Goal: Task Accomplishment & Management: Complete application form

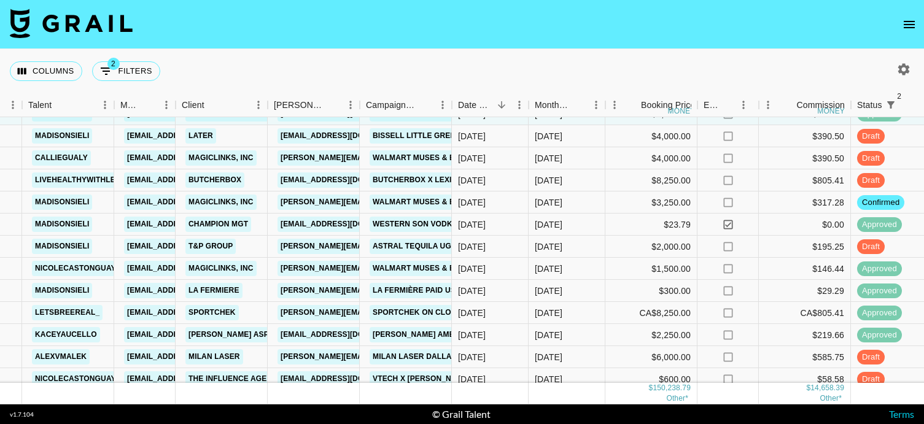
scroll to position [861, 233]
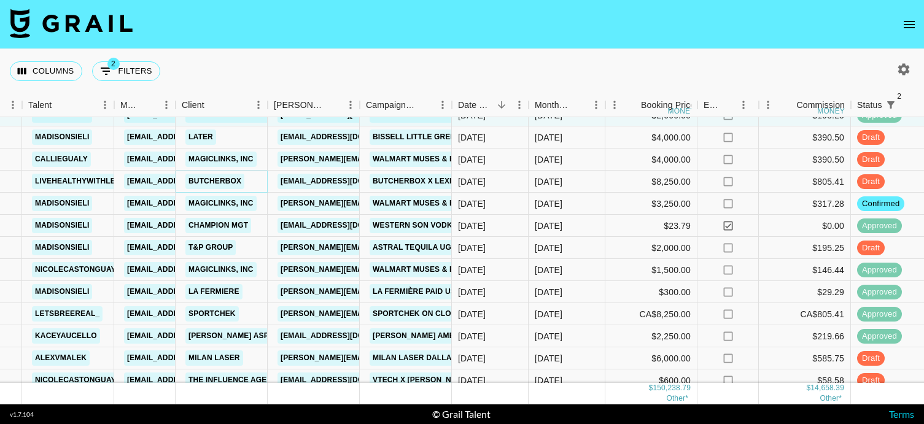
click at [233, 179] on link "ButcherBox" at bounding box center [214, 181] width 59 height 15
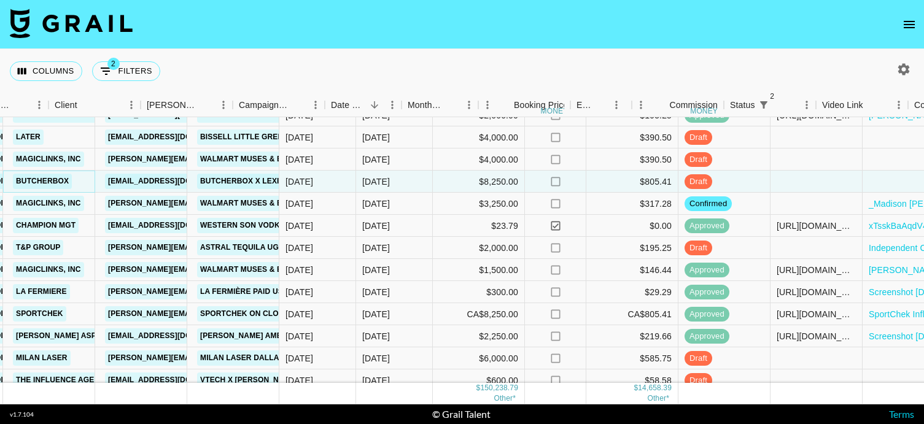
scroll to position [861, 595]
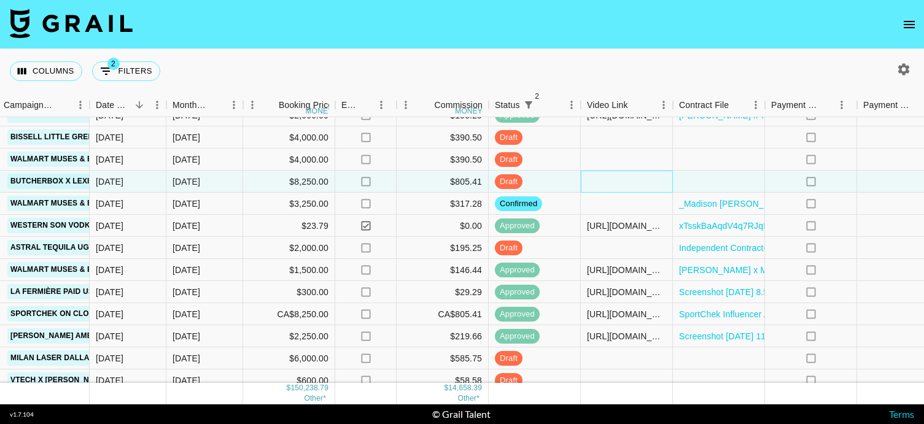
click at [602, 184] on div at bounding box center [627, 182] width 92 height 22
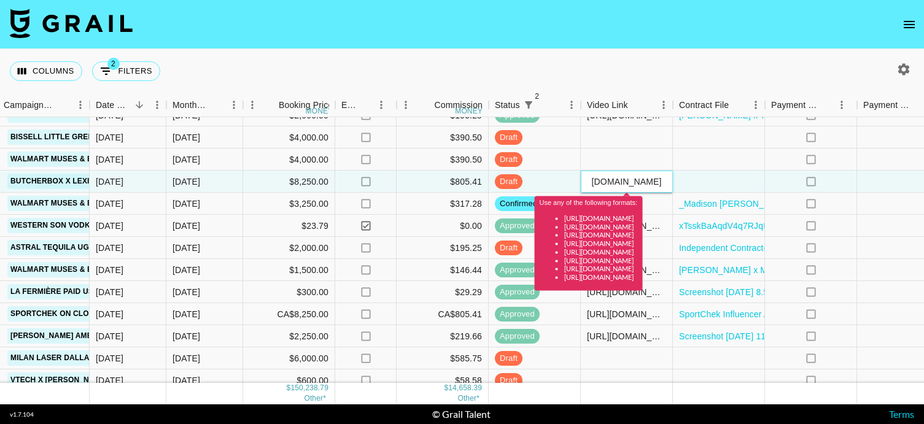
scroll to position [0, 0]
click at [611, 177] on input "[URL][DOMAIN_NAME]" at bounding box center [626, 182] width 90 height 10
click at [611, 177] on input "https://www.instagram.com/livehealthywithlexi/reels/" at bounding box center [626, 182] width 90 height 10
paste input "reel/DO82q-YkazF"
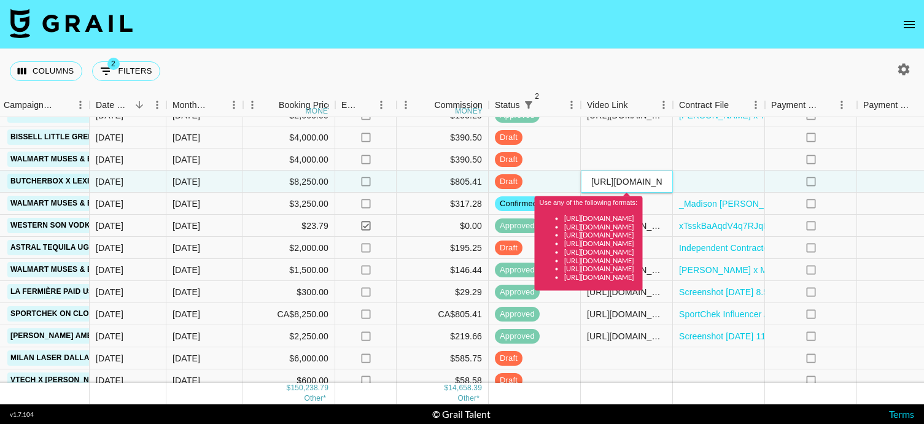
scroll to position [0, 112]
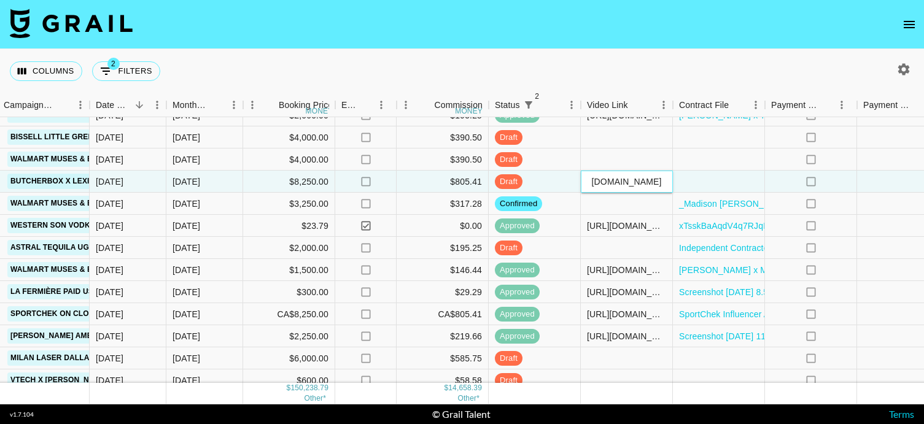
type input "[URL][DOMAIN_NAME]"
click at [718, 182] on div at bounding box center [719, 182] width 92 height 22
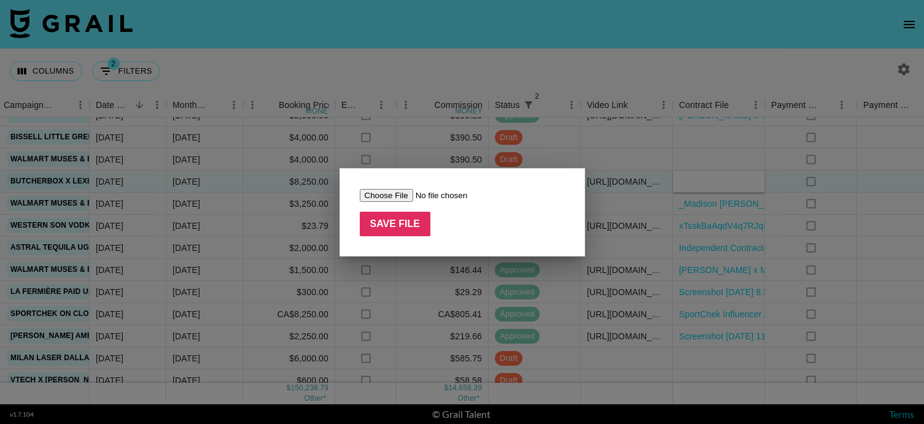
click at [718, 182] on div at bounding box center [462, 212] width 924 height 424
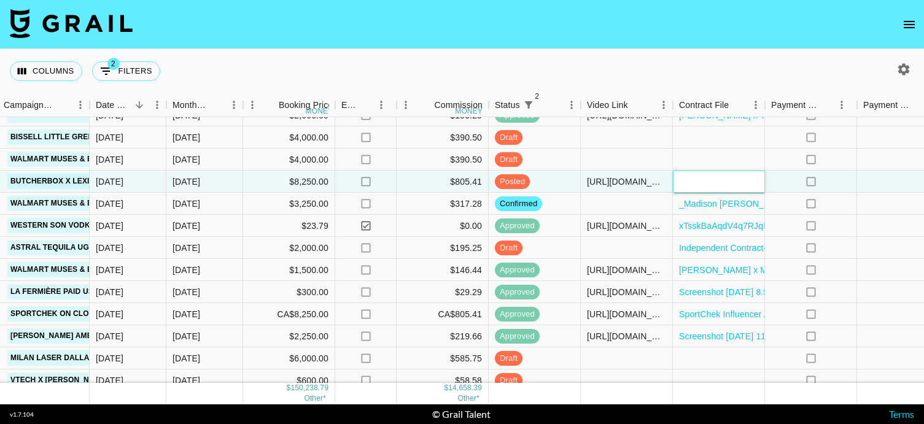
click at [718, 182] on div at bounding box center [719, 182] width 92 height 22
click at [717, 182] on div at bounding box center [719, 182] width 92 height 22
click at [710, 183] on div at bounding box center [719, 182] width 92 height 22
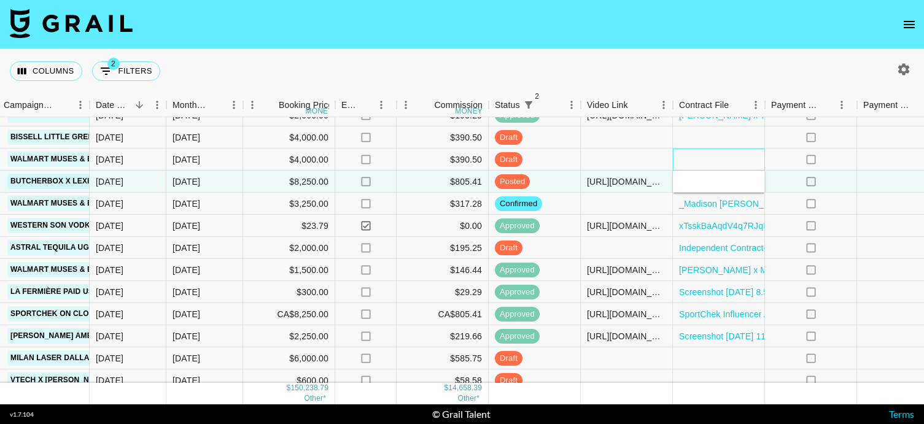
click at [709, 158] on div at bounding box center [719, 160] width 92 height 22
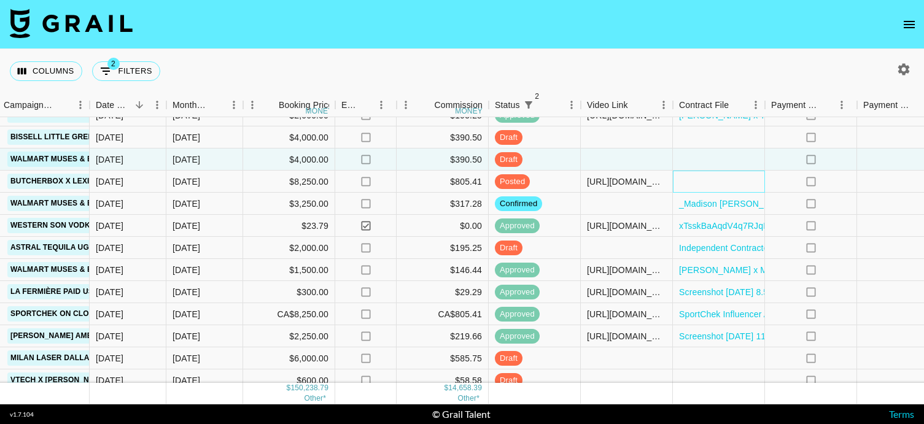
click at [709, 182] on div at bounding box center [719, 182] width 92 height 22
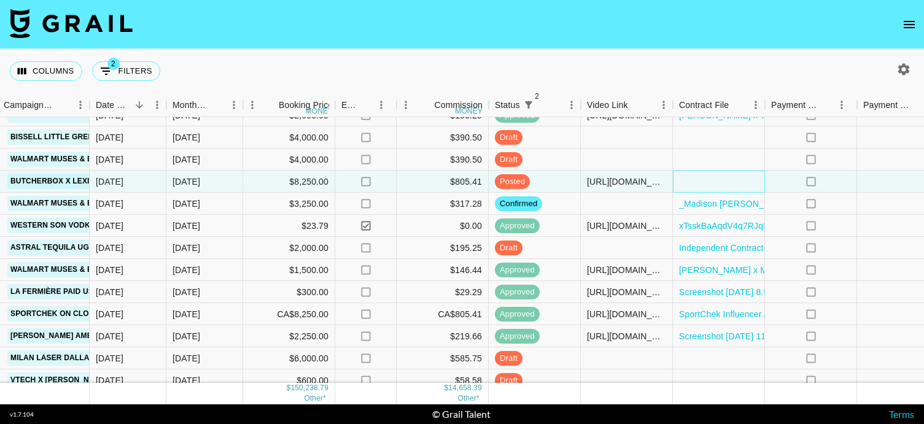
click at [709, 182] on div at bounding box center [719, 182] width 92 height 22
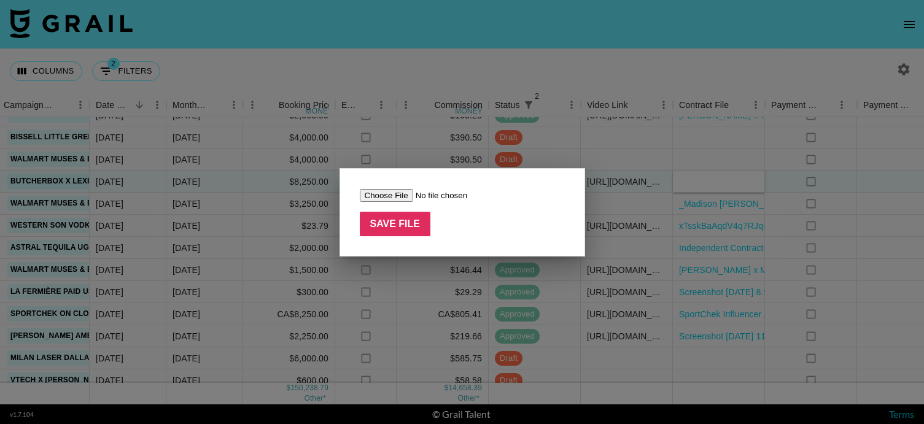
click at [389, 195] on input "file" at bounding box center [437, 195] width 155 height 13
type input "C:\fakepath\ButcherBox x Lexi Finke Contract (FEA).pdf"
click at [419, 230] on input "Save File" at bounding box center [395, 224] width 71 height 25
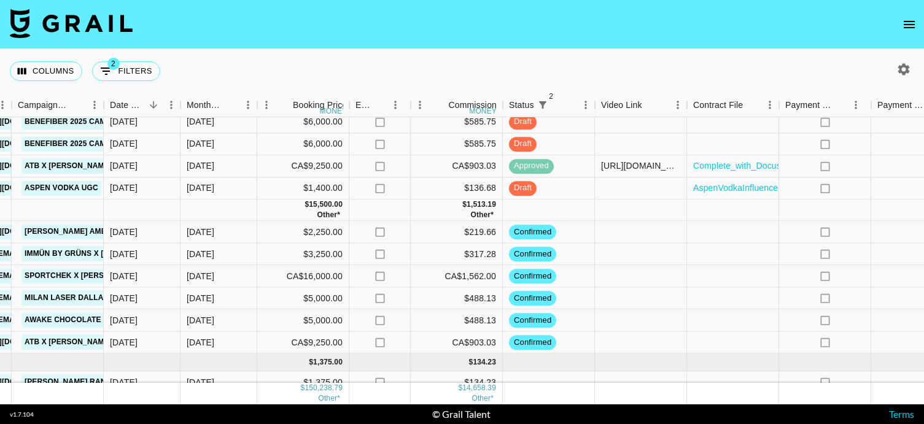
scroll to position [1241, 581]
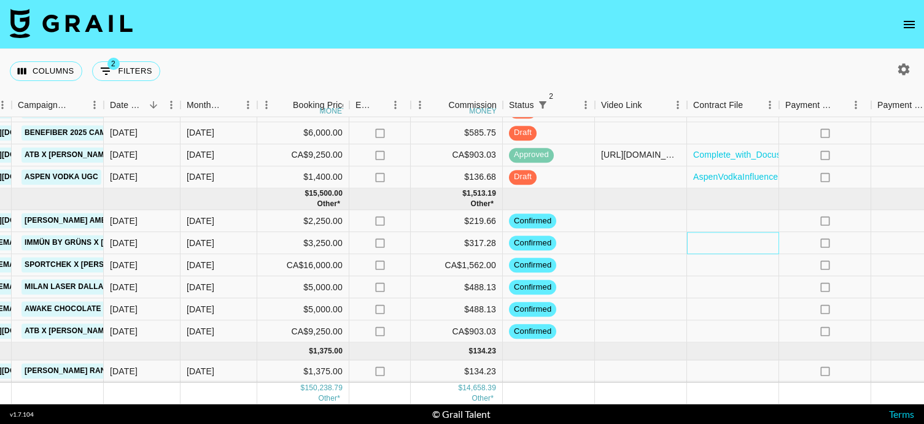
click at [732, 238] on div at bounding box center [733, 244] width 92 height 22
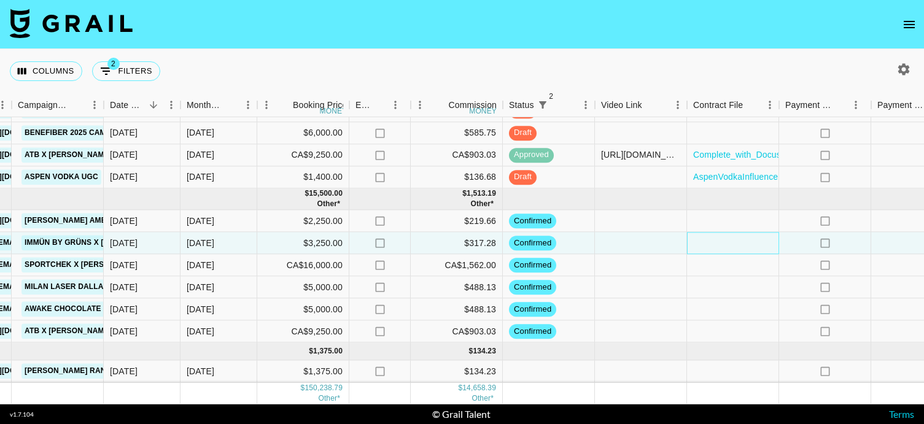
click at [732, 238] on div at bounding box center [733, 244] width 92 height 22
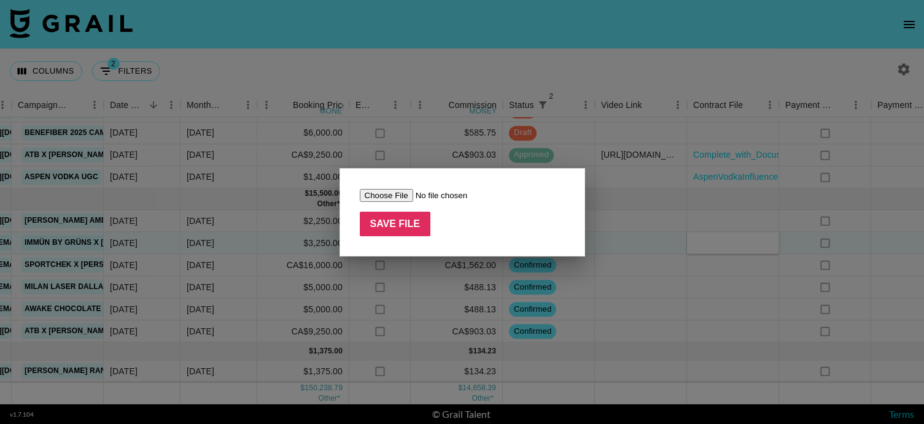
click at [377, 194] on input "file" at bounding box center [437, 195] width 155 height 13
type input "C:\fakepath\Lauren Less x Immün Influencer Agreement (2) (1).docx.pdf"
click at [404, 219] on input "Save File" at bounding box center [395, 224] width 71 height 25
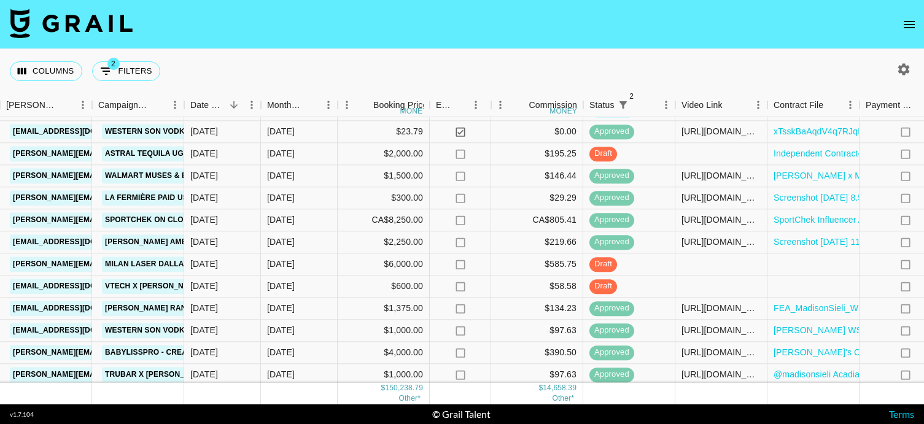
scroll to position [954, 500]
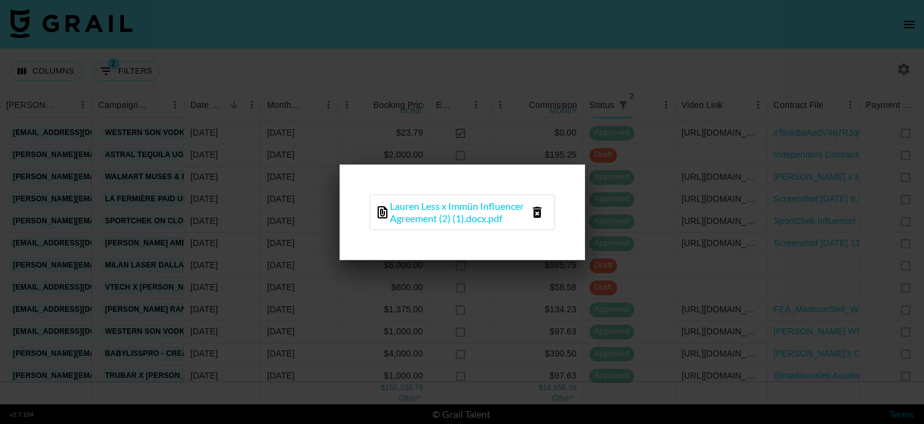
click at [265, 233] on div at bounding box center [462, 212] width 924 height 424
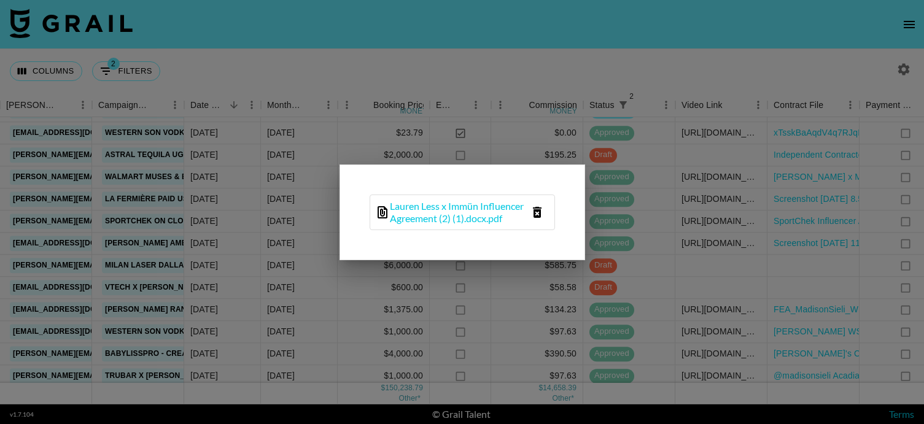
click at [265, 233] on div at bounding box center [462, 212] width 924 height 424
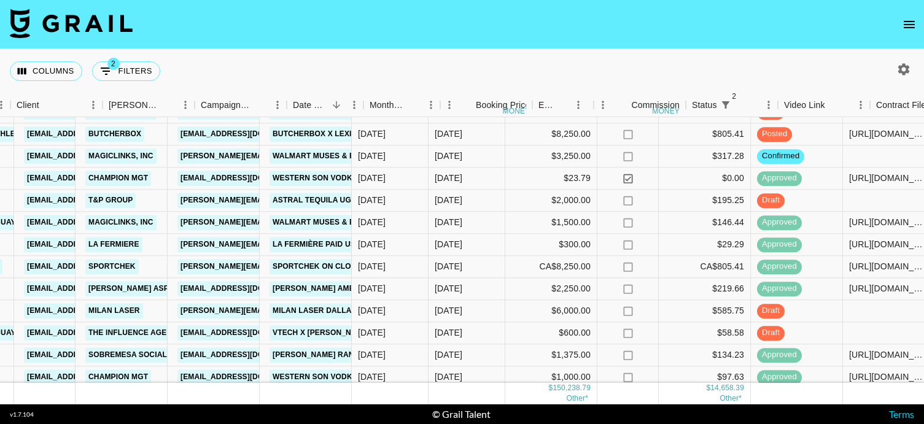
scroll to position [908, 64]
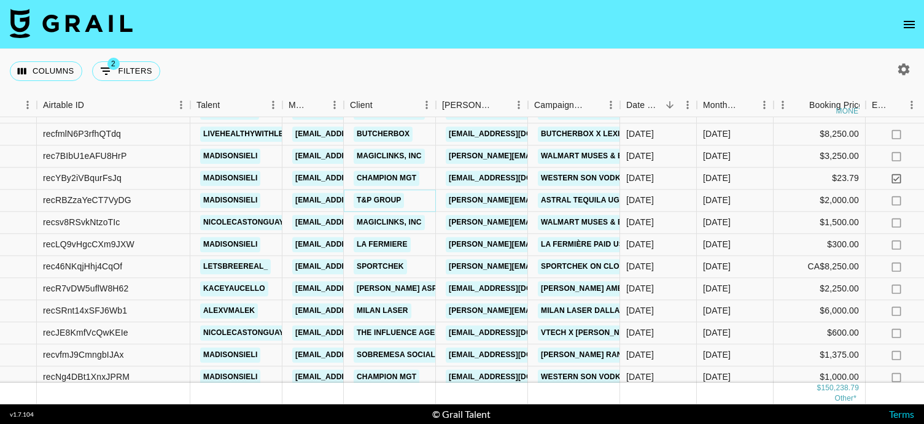
click at [375, 201] on link "T&P Group" at bounding box center [379, 200] width 50 height 15
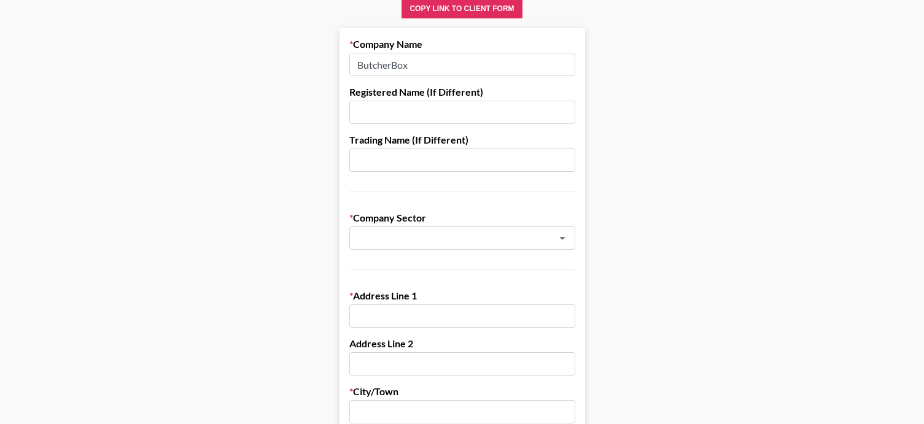
scroll to position [71, 0]
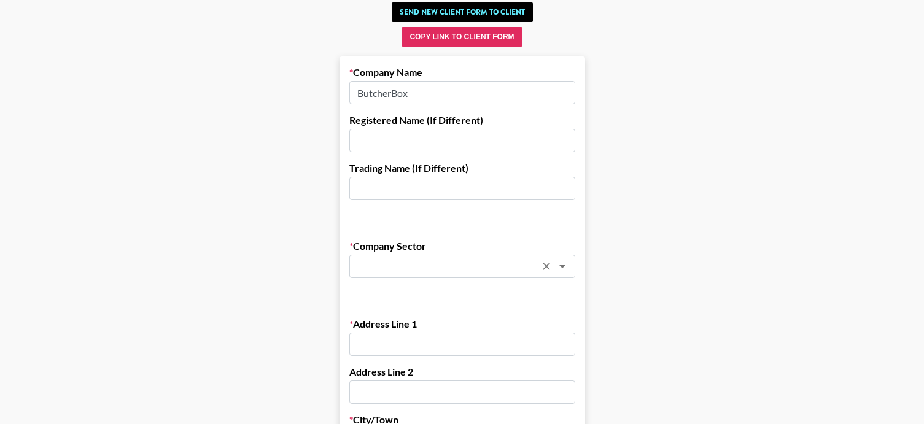
click at [408, 268] on input "text" at bounding box center [446, 267] width 179 height 14
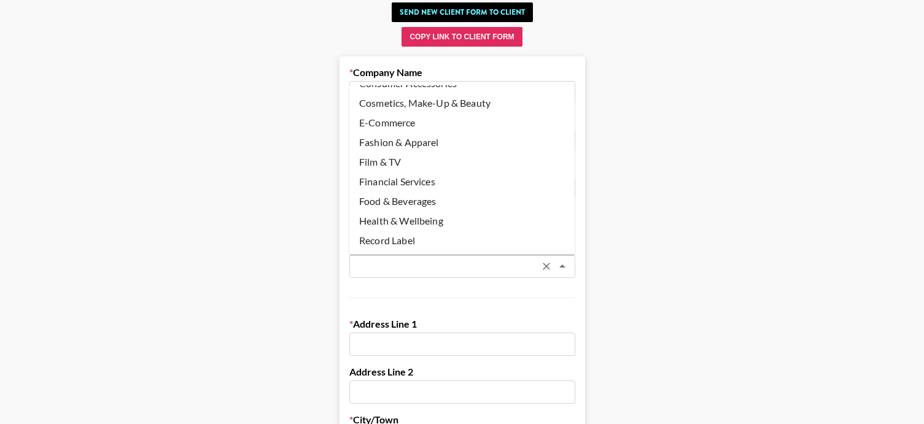
scroll to position [56, 0]
click at [424, 199] on li "Food & Beverages" at bounding box center [462, 201] width 226 height 20
type input "Food & Beverages"
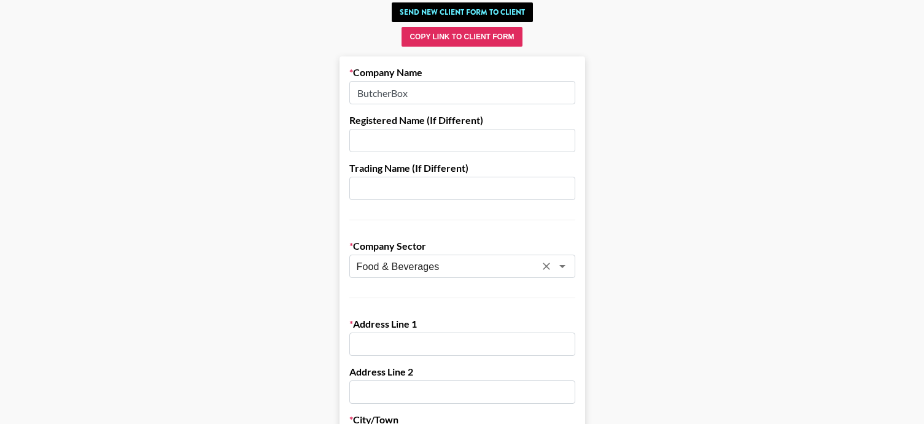
click at [408, 334] on input "text" at bounding box center [462, 344] width 226 height 23
paste input "1 Kingsbury Ave.,"
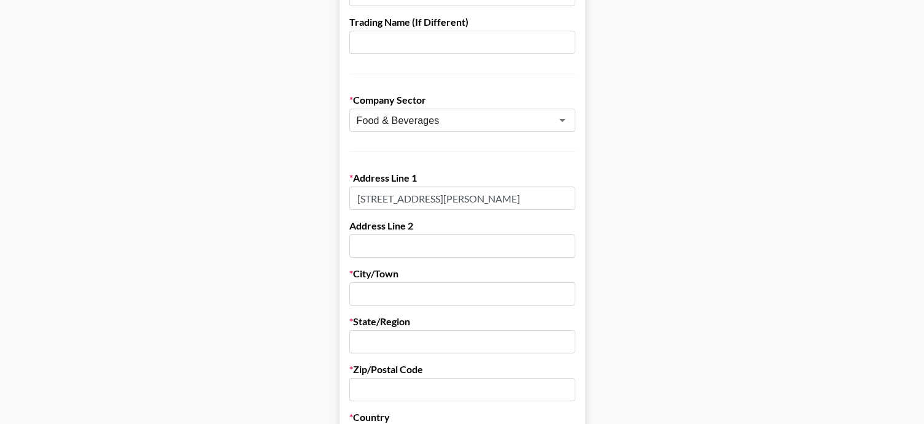
scroll to position [241, 0]
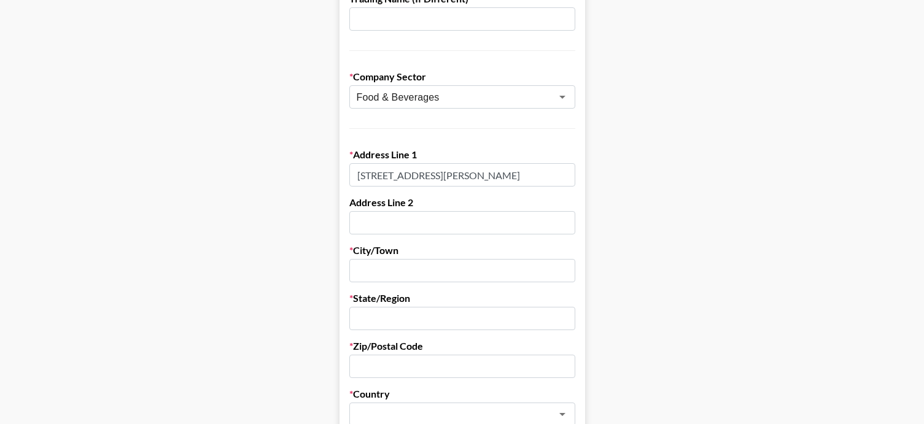
type input "1 Kingsbury Ave."
click at [387, 265] on input "text" at bounding box center [462, 270] width 226 height 23
paste input "Watertown, MA"
drag, startPoint x: 430, startPoint y: 270, endPoint x: 411, endPoint y: 270, distance: 19.0
click at [410, 270] on input "Watertown, MA" at bounding box center [462, 270] width 226 height 23
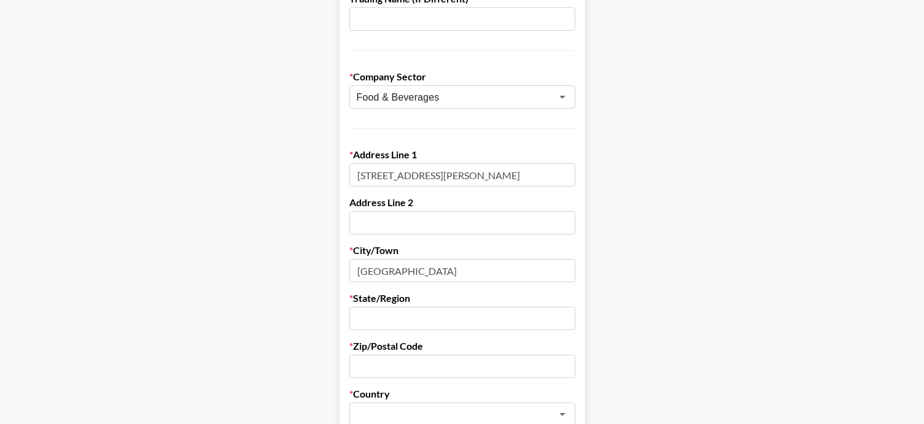
type input "Watertown"
click at [416, 313] on input "text" at bounding box center [462, 318] width 226 height 23
type input "MA"
click at [411, 355] on input "text" at bounding box center [462, 366] width 226 height 23
paste input "02472"
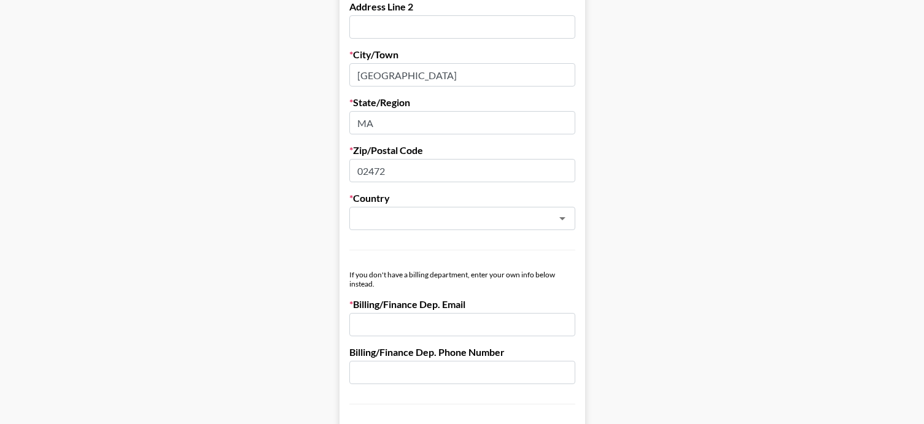
scroll to position [447, 0]
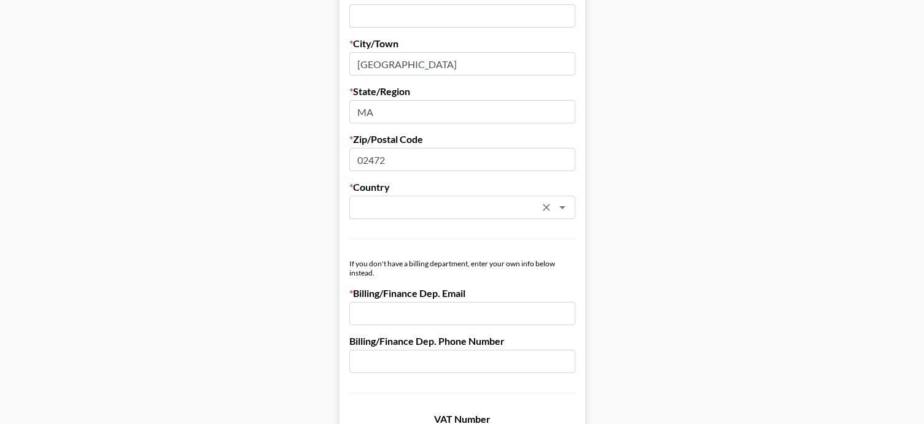
type input "02472"
click at [397, 212] on input "text" at bounding box center [446, 208] width 179 height 14
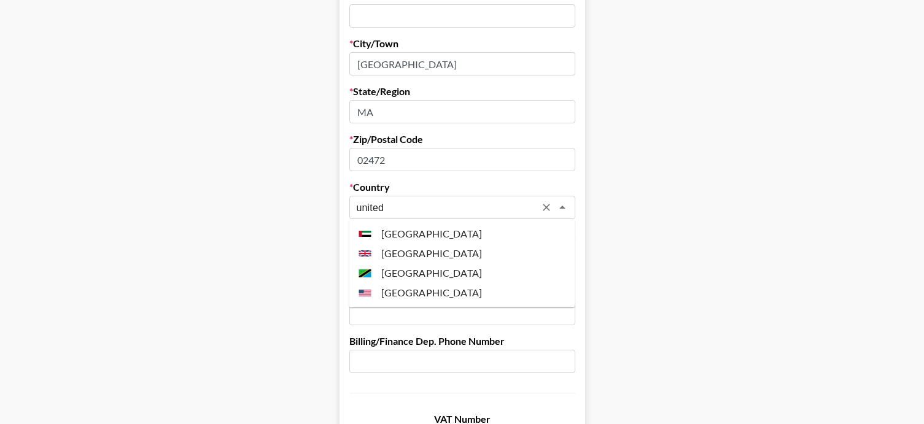
click at [403, 285] on li "United States" at bounding box center [462, 293] width 226 height 20
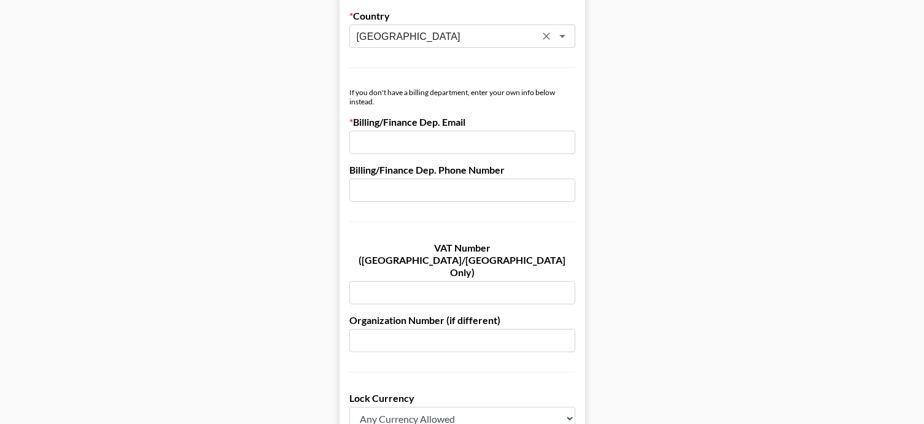
scroll to position [631, 0]
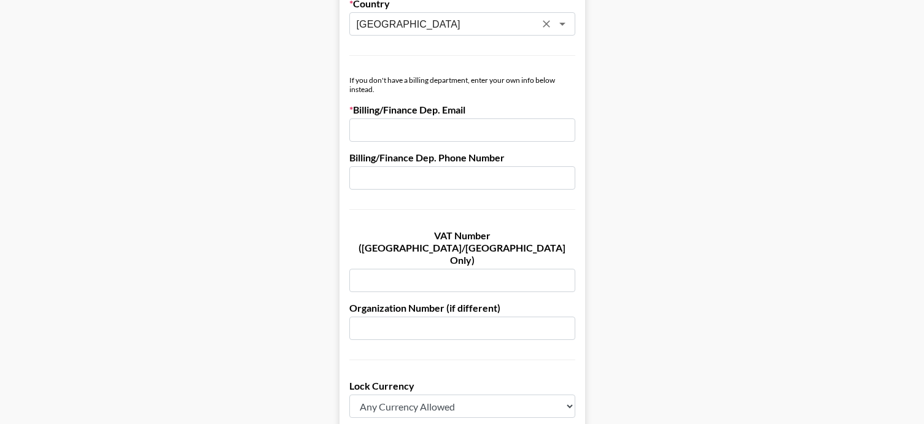
type input "United States"
click at [398, 143] on form "Company Name ButcherBox Registered Name (If Different) Trading Name (If Differe…" at bounding box center [461, 99] width 245 height 1205
click at [420, 145] on form "Company Name ButcherBox Registered Name (If Different) Trading Name (If Differe…" at bounding box center [461, 99] width 245 height 1205
click at [411, 136] on input "email" at bounding box center [462, 129] width 226 height 23
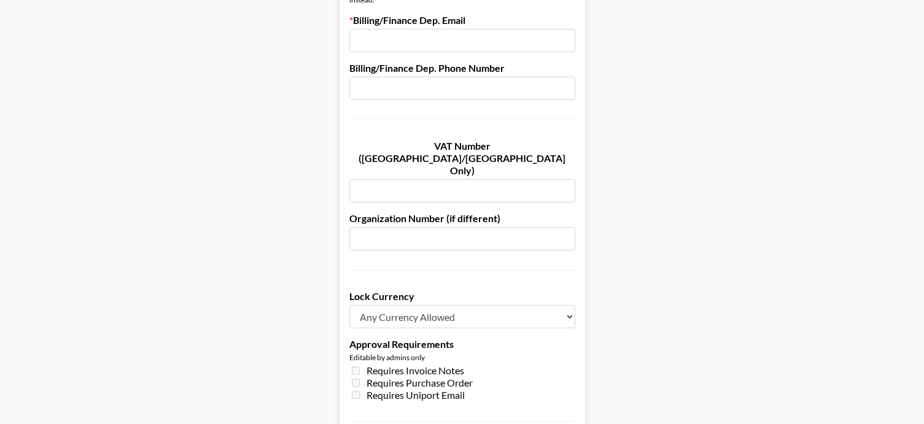
scroll to position [722, 0]
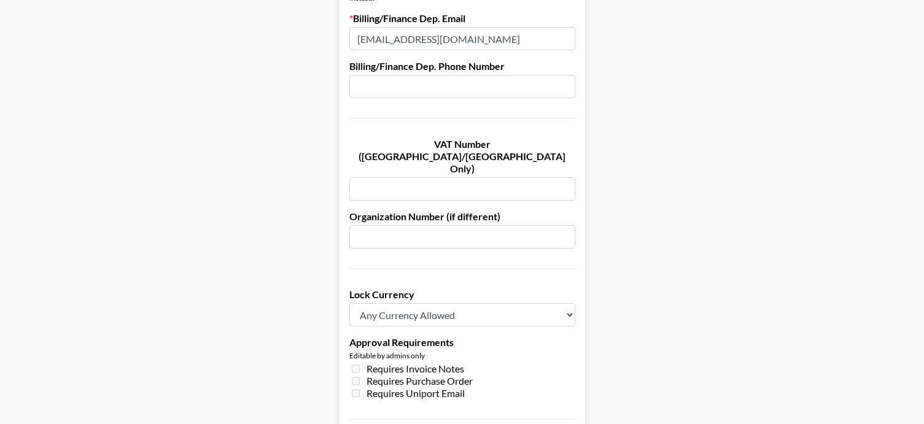
type input "[EMAIL_ADDRESS][DOMAIN_NAME]"
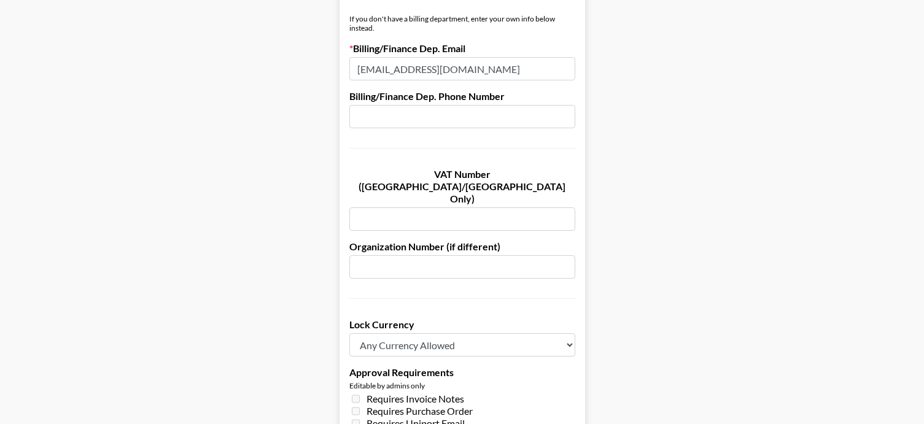
scroll to position [691, 0]
click at [446, 337] on form "Company Name ButcherBox Registered Name (If Different) Trading Name (If Differe…" at bounding box center [461, 39] width 245 height 1205
click at [439, 334] on select "Any Currency Allowed USD GBP EUR CAD AUD" at bounding box center [462, 345] width 226 height 23
select select "USD"
click at [425, 292] on form "Company Name ButcherBox Registered Name (If Different) Trading Name (If Differe…" at bounding box center [461, 39] width 245 height 1205
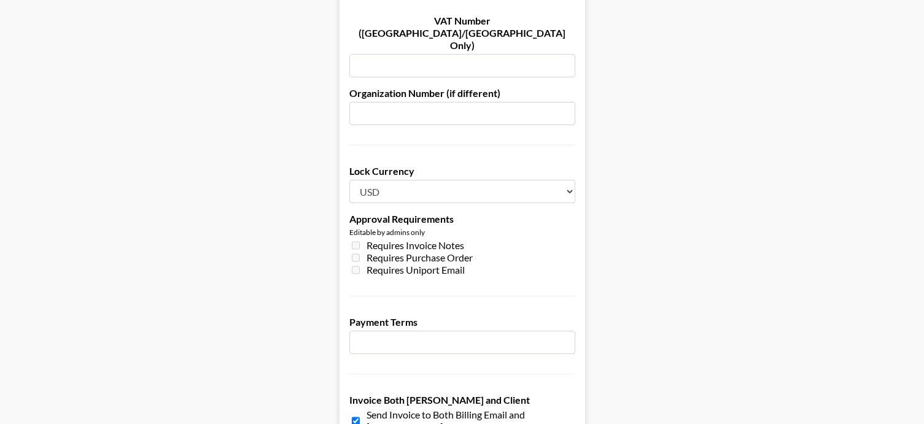
scroll to position [953, 0]
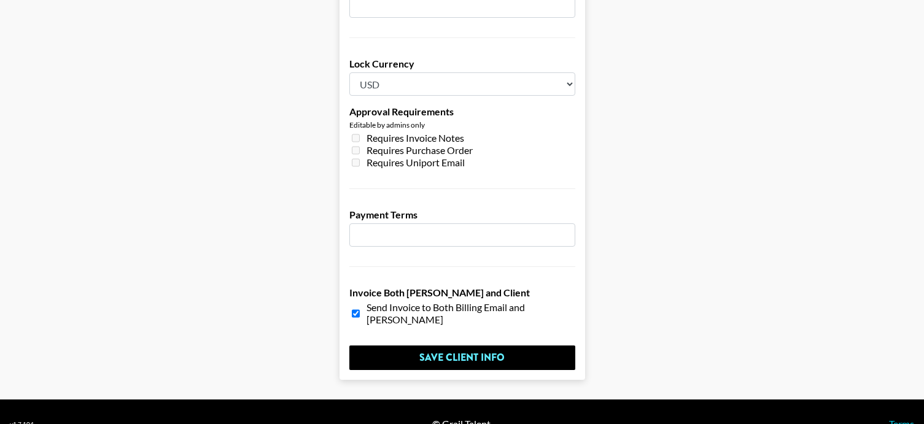
click at [414, 223] on input "number" at bounding box center [462, 234] width 226 height 23
click at [557, 223] on input "number" at bounding box center [462, 234] width 226 height 23
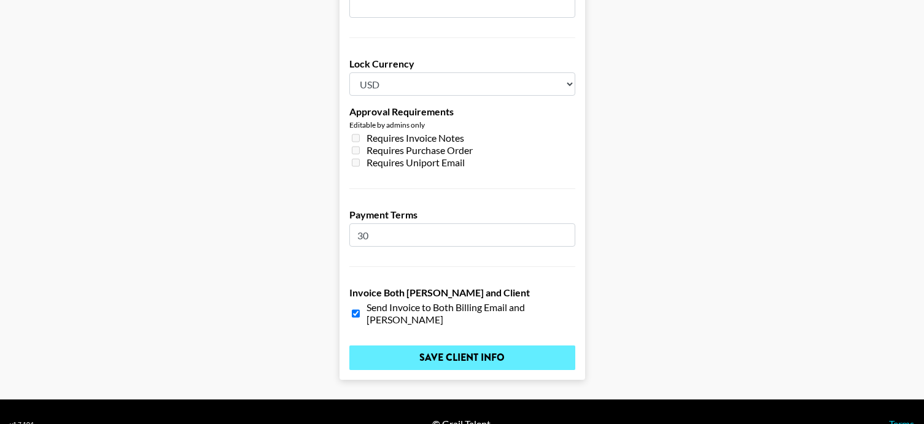
type input "30"
click at [417, 346] on input "Save Client Info" at bounding box center [462, 358] width 226 height 25
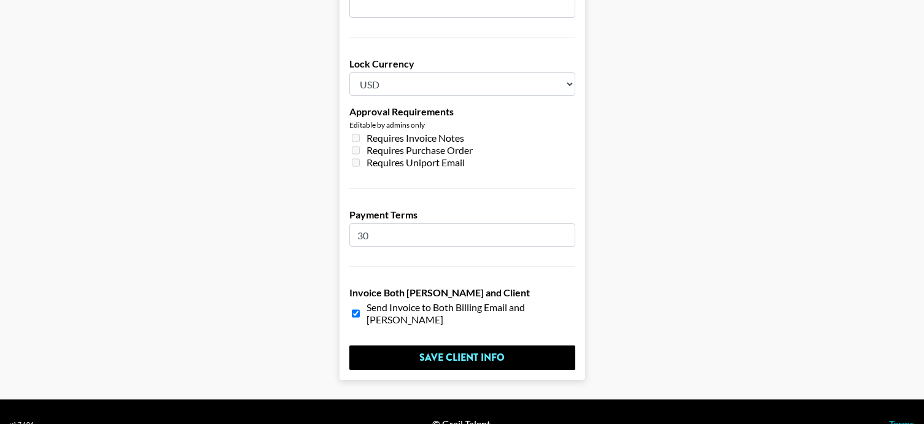
scroll to position [0, 0]
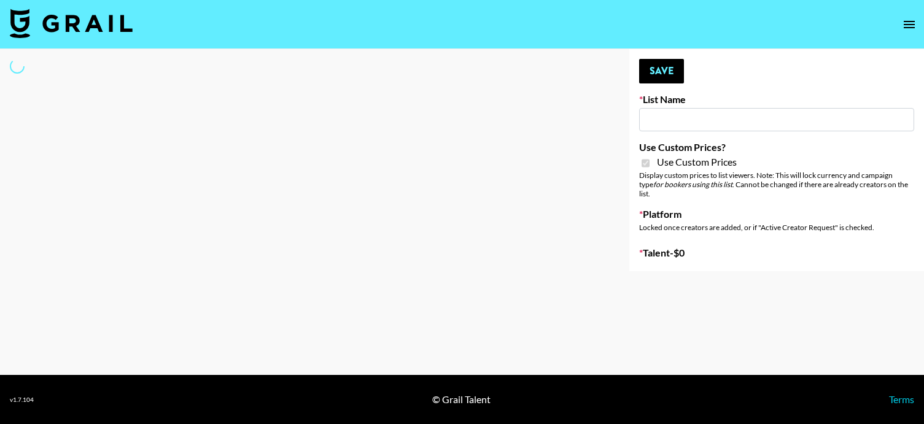
type input "G4free"
checkbox input "true"
select select "Brand"
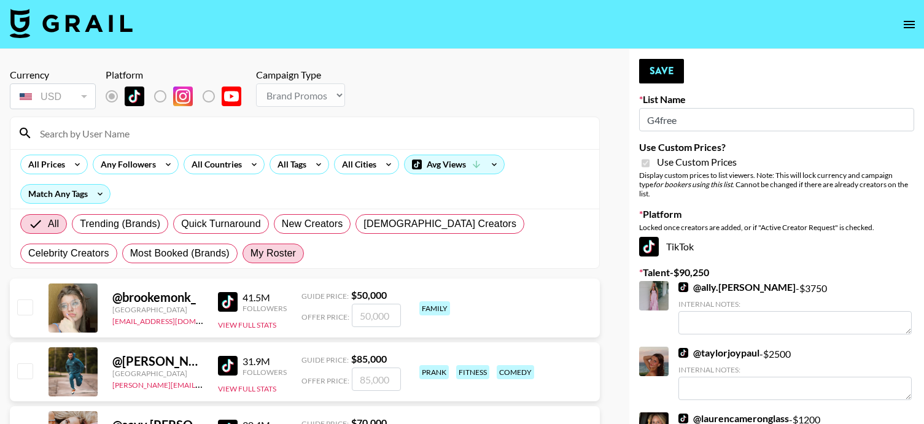
click at [242, 252] on label "My Roster" at bounding box center [272, 254] width 61 height 20
click at [250, 253] on input "My Roster" at bounding box center [250, 253] width 0 height 0
radio input "true"
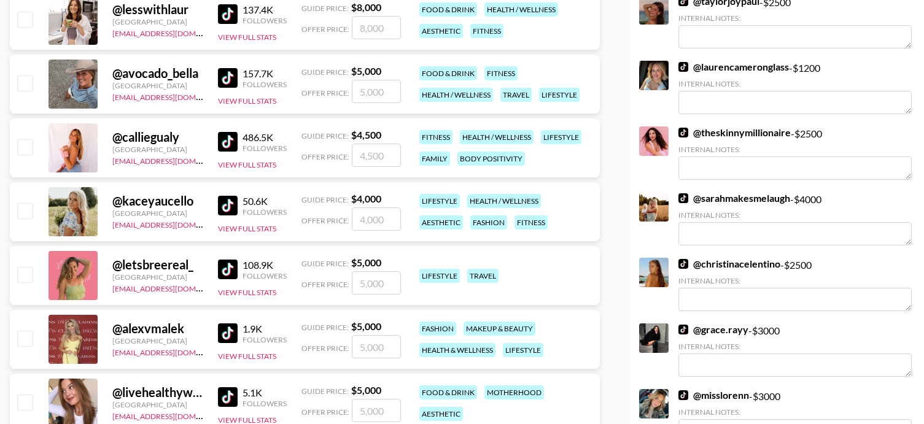
scroll to position [352, 0]
click at [25, 150] on input "checkbox" at bounding box center [24, 146] width 15 height 15
checkbox input "true"
type input "4500"
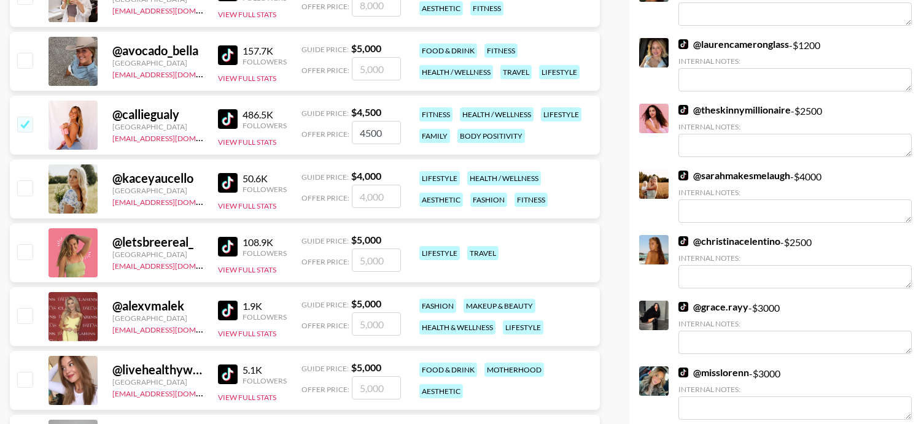
click at [35, 190] on div "@ kaceyaucello United States cayman@grail-talent.com 50.6K Followers View Full …" at bounding box center [305, 189] width 590 height 59
click at [34, 190] on div "@ kaceyaucello United States cayman@grail-talent.com 50.6K Followers View Full …" at bounding box center [305, 189] width 590 height 59
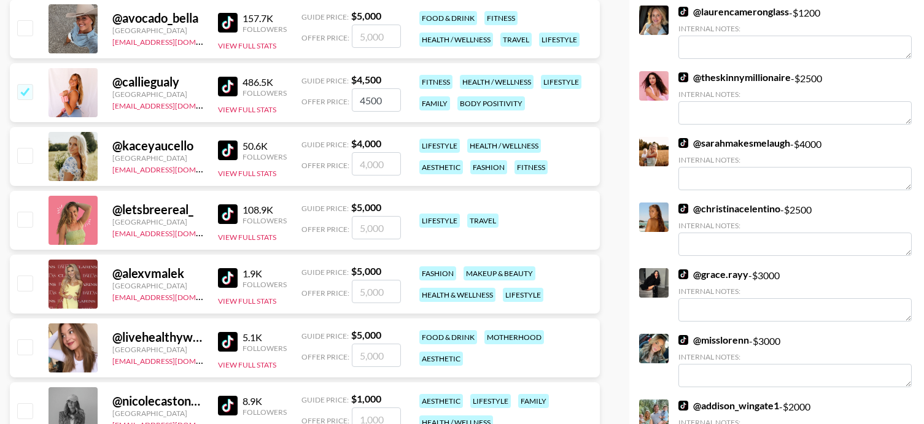
scroll to position [408, 0]
click at [23, 145] on div at bounding box center [24, 155] width 19 height 21
click at [23, 151] on input "checkbox" at bounding box center [24, 154] width 15 height 15
checkbox input "true"
type input "4000"
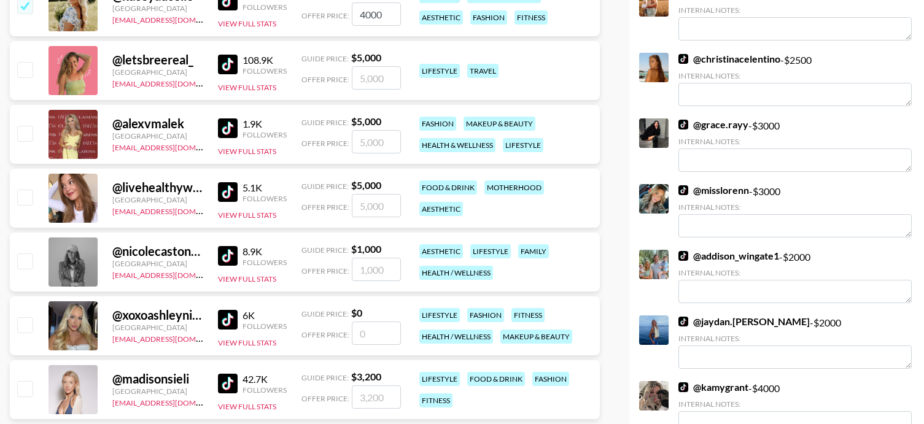
scroll to position [558, 0]
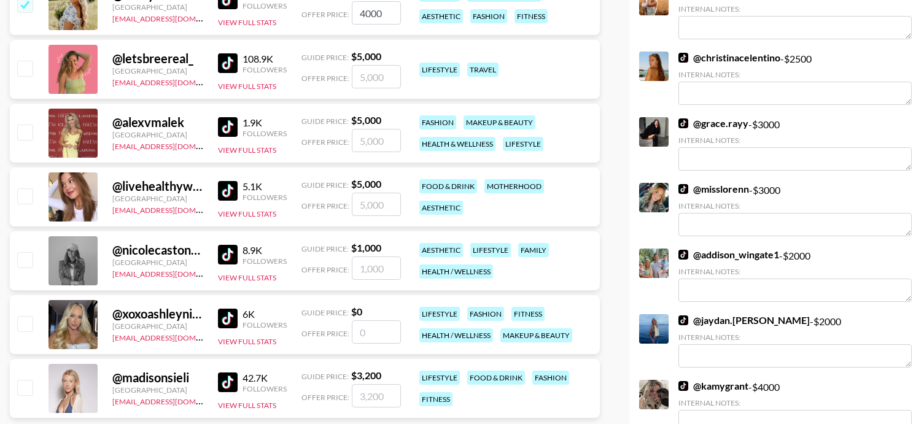
click at [31, 327] on input "checkbox" at bounding box center [24, 323] width 15 height 15
click at [341, 334] on span "Offer Price:" at bounding box center [325, 333] width 48 height 9
click at [358, 334] on input "number" at bounding box center [376, 331] width 49 height 23
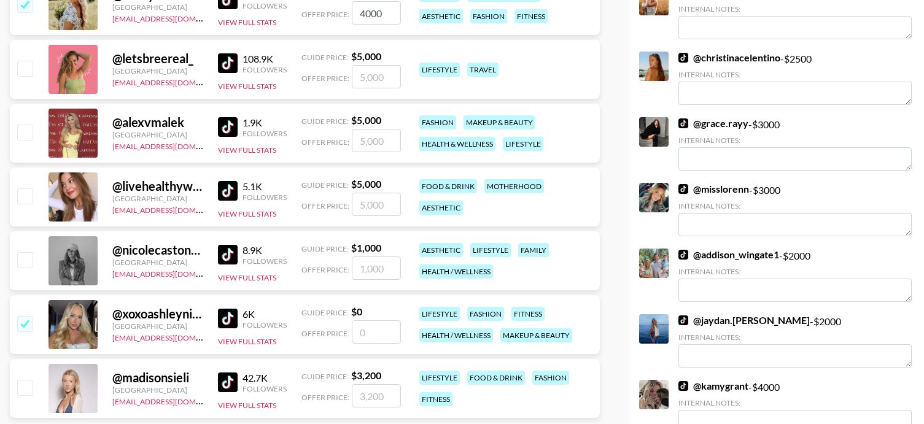
checkbox input "true"
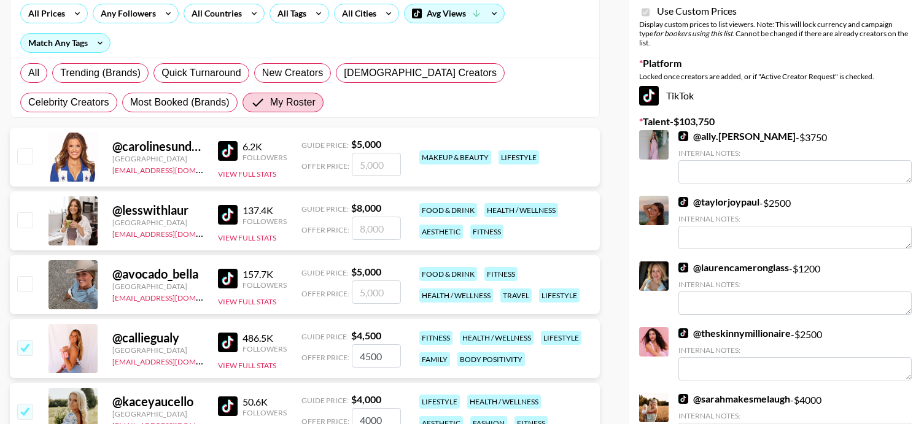
scroll to position [0, 0]
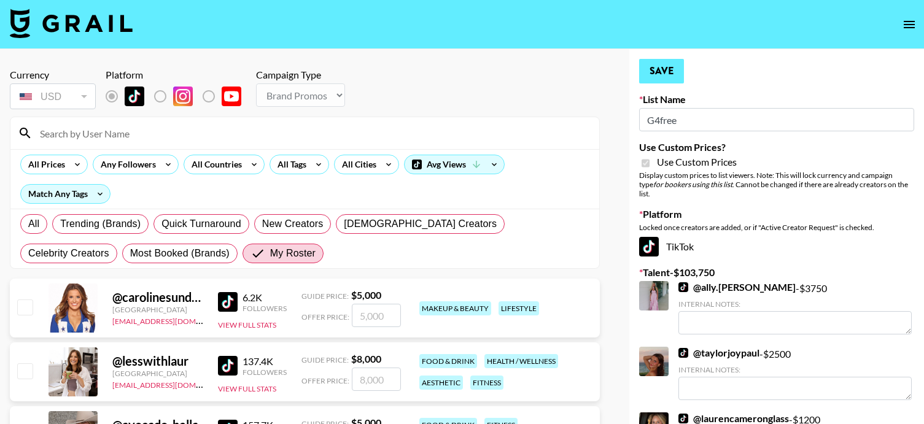
type input "5000"
click at [675, 71] on button "Save" at bounding box center [661, 71] width 45 height 25
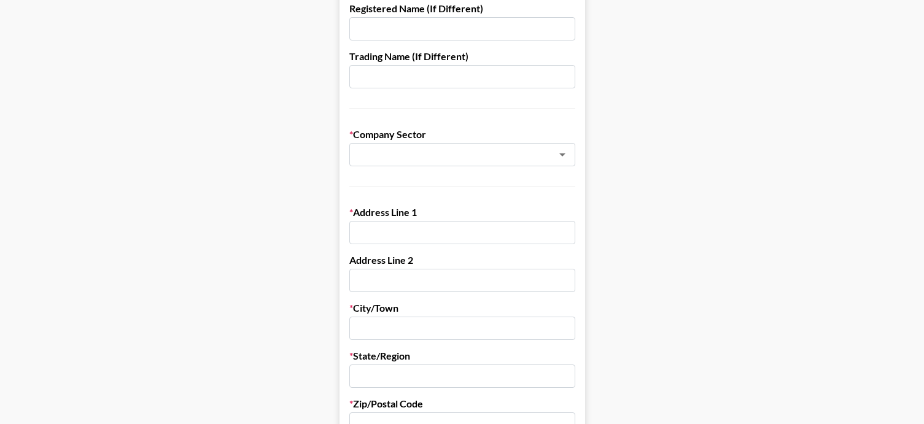
scroll to position [185, 0]
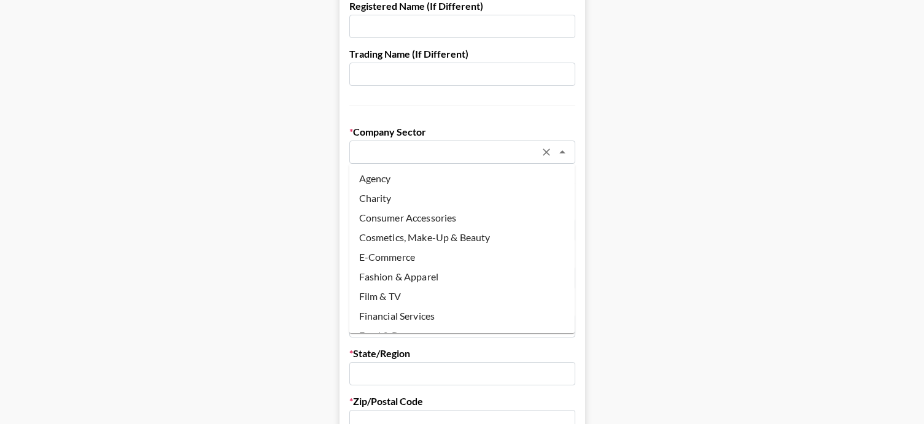
click at [406, 157] on input "text" at bounding box center [446, 152] width 179 height 14
click at [407, 179] on li "Agency" at bounding box center [462, 179] width 226 height 20
type input "Agency"
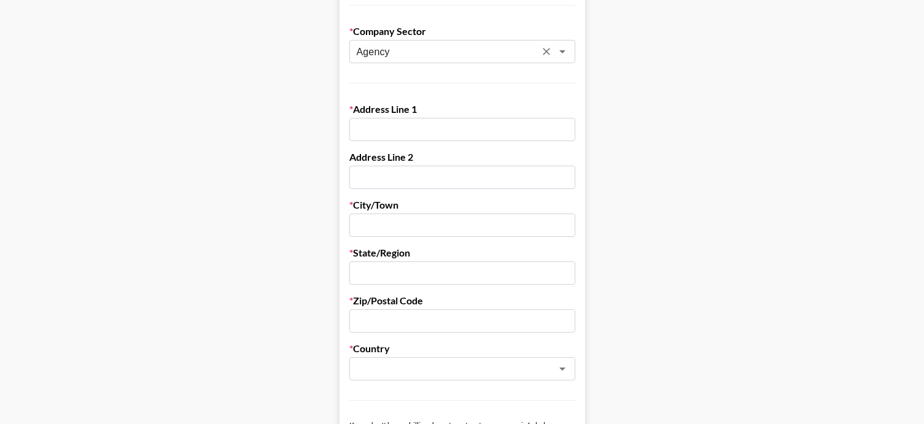
scroll to position [301, 0]
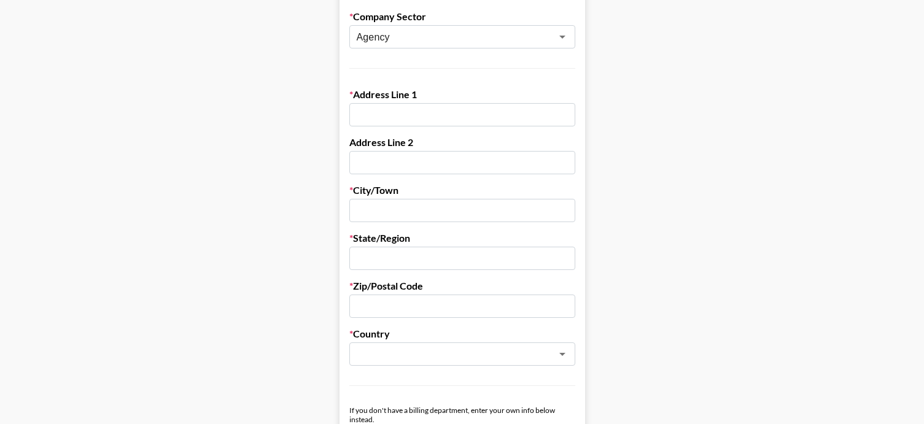
click at [389, 120] on input "text" at bounding box center [462, 114] width 226 height 23
paste input "72 Spring Street 3rd Floor New York 10012"
drag, startPoint x: 473, startPoint y: 117, endPoint x: 552, endPoint y: 117, distance: 79.2
click at [552, 117] on input "72 Spring Street 3rd Floor New York 10012" at bounding box center [462, 114] width 226 height 23
type input "72 Spring Street 3rd Floor"
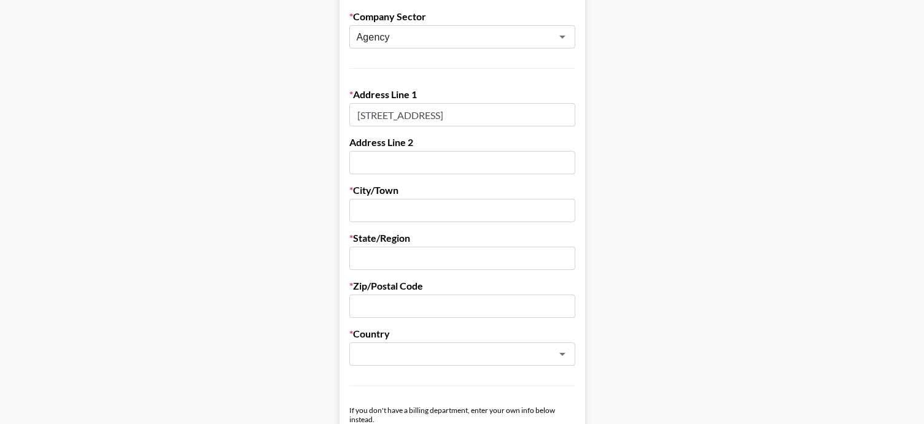
click at [393, 207] on input "text" at bounding box center [462, 210] width 226 height 23
paste input "New York 10012"
drag, startPoint x: 401, startPoint y: 211, endPoint x: 440, endPoint y: 212, distance: 39.3
click at [440, 212] on input "New York 10012" at bounding box center [462, 210] width 226 height 23
type input "New York"
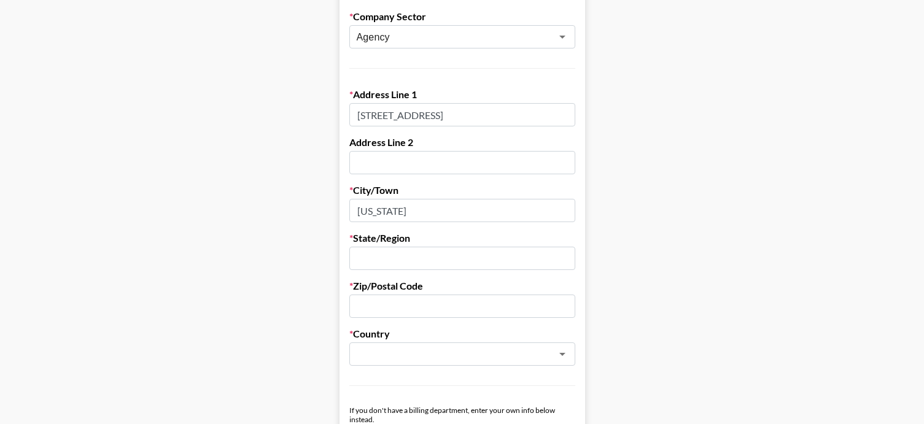
click at [374, 250] on input "text" at bounding box center [462, 258] width 226 height 23
type input "NY"
click at [381, 301] on input "text" at bounding box center [462, 306] width 226 height 23
paste input "10012"
type input "10012"
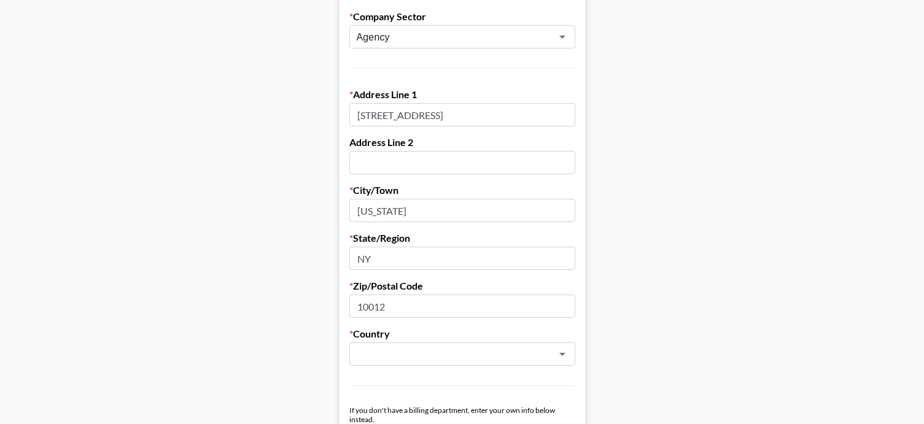
drag, startPoint x: 430, startPoint y: 112, endPoint x: 474, endPoint y: 111, distance: 44.8
click at [474, 111] on input "72 Spring Street 3rd Floor" at bounding box center [462, 114] width 226 height 23
type input "72 Spring Street"
click at [384, 160] on input "text" at bounding box center [462, 162] width 226 height 23
paste input "3rd Floor"
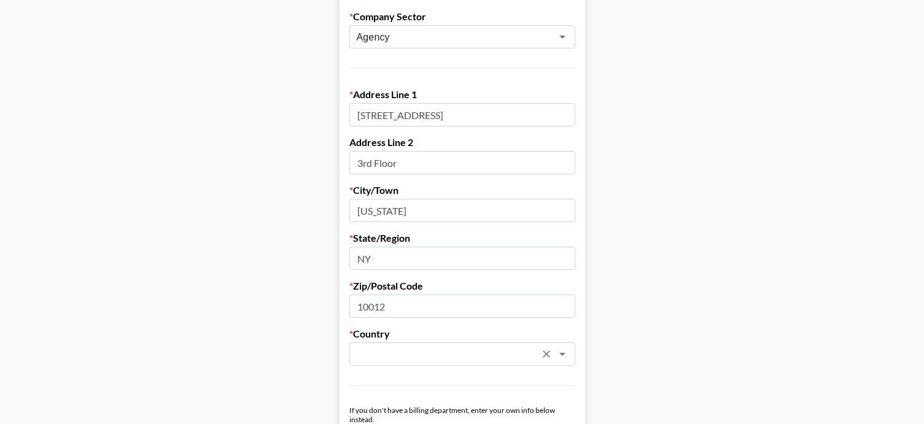
type input "3rd Floor"
click at [431, 358] on input "text" at bounding box center [446, 354] width 179 height 14
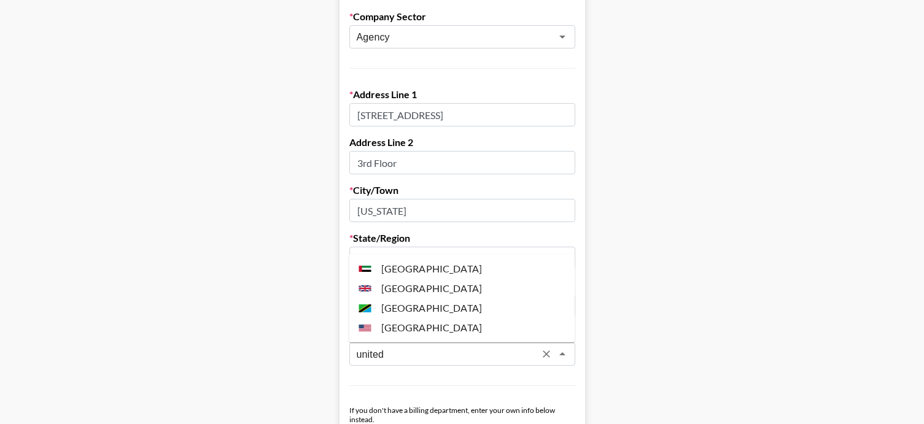
click at [420, 322] on li "United States" at bounding box center [462, 328] width 226 height 20
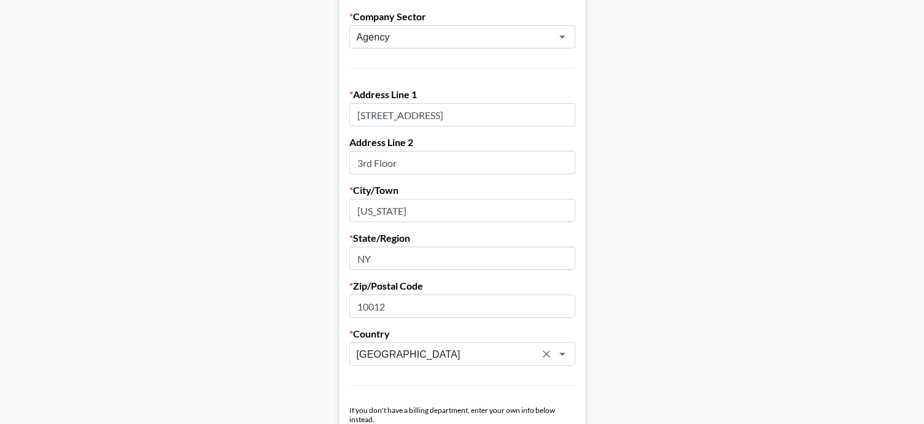
type input "United States"
click at [574, 303] on input "10012" at bounding box center [462, 306] width 226 height 23
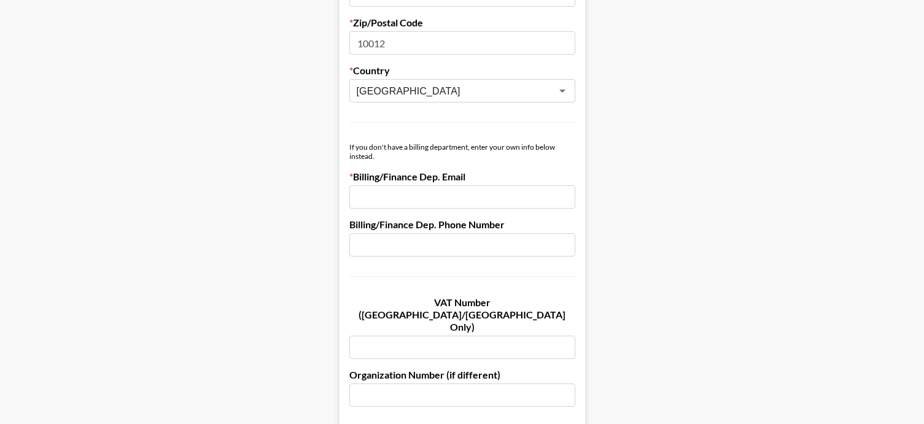
scroll to position [571, 0]
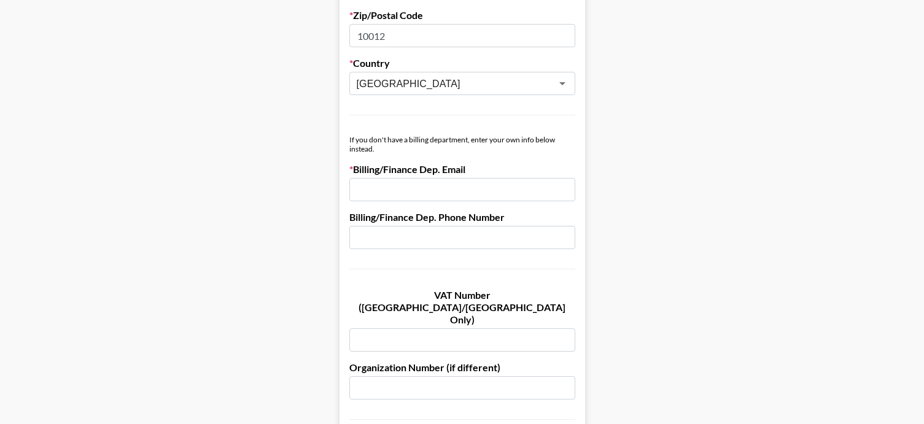
click at [371, 190] on input "email" at bounding box center [462, 189] width 226 height 23
paste input "[PERSON_NAME][EMAIL_ADDRESS][PERSON_NAME][DOMAIN_NAME]"
type input "[PERSON_NAME][EMAIL_ADDRESS][PERSON_NAME][DOMAIN_NAME]"
click at [499, 152] on div "If you don't have a billing department, enter your own info below instead." at bounding box center [462, 144] width 226 height 18
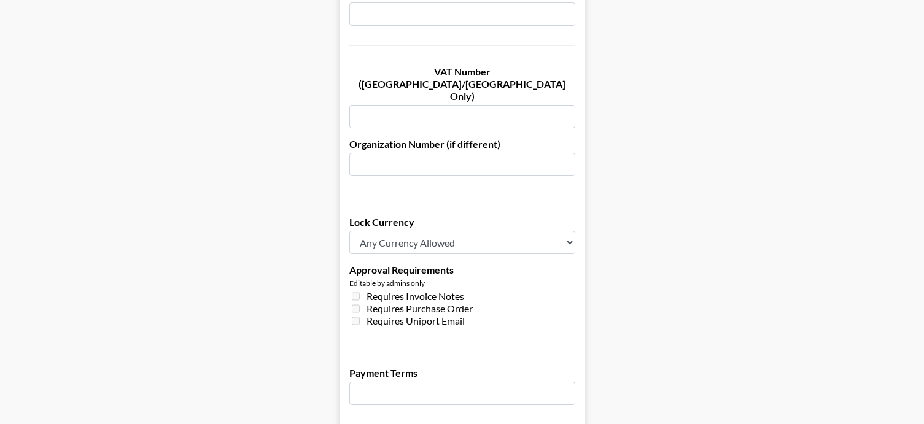
scroll to position [823, 0]
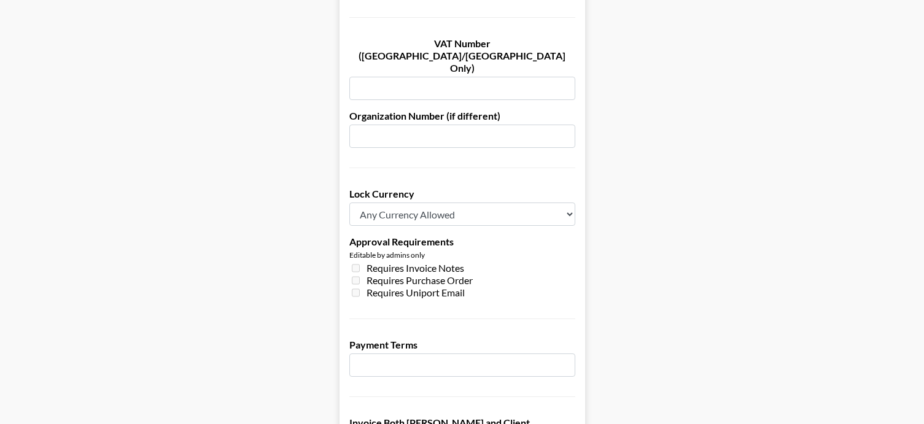
click at [515, 203] on select "Any Currency Allowed USD GBP EUR CAD AUD" at bounding box center [462, 214] width 226 height 23
select select "USD"
click at [417, 354] on input "number" at bounding box center [462, 365] width 226 height 23
type input "30"
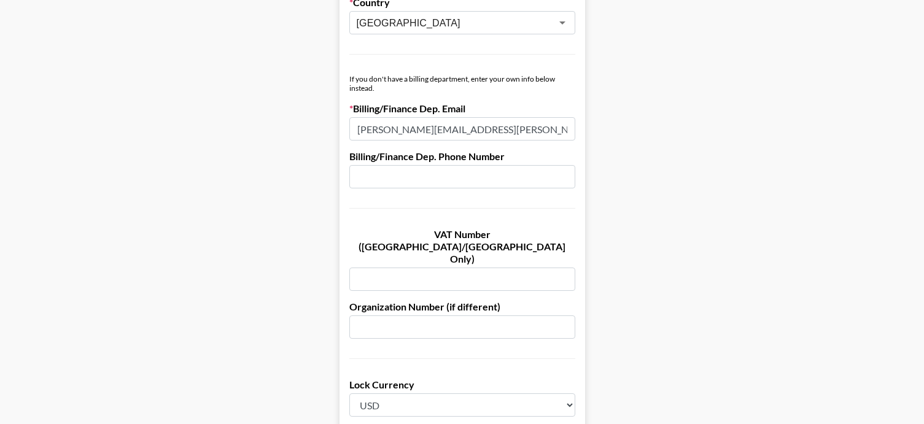
scroll to position [953, 0]
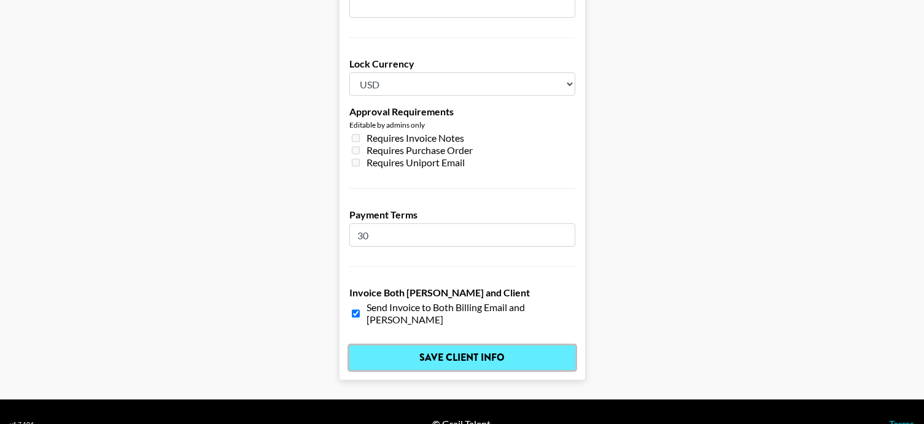
click at [515, 346] on input "Save Client Info" at bounding box center [462, 358] width 226 height 25
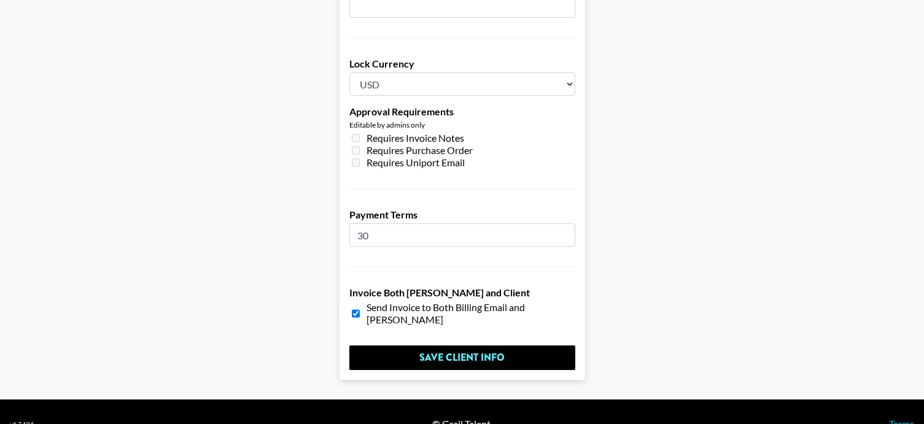
scroll to position [0, 0]
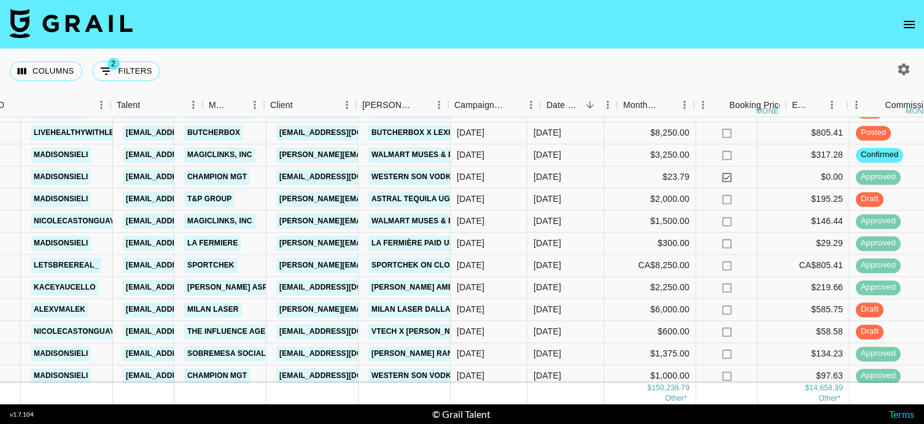
scroll to position [910, 514]
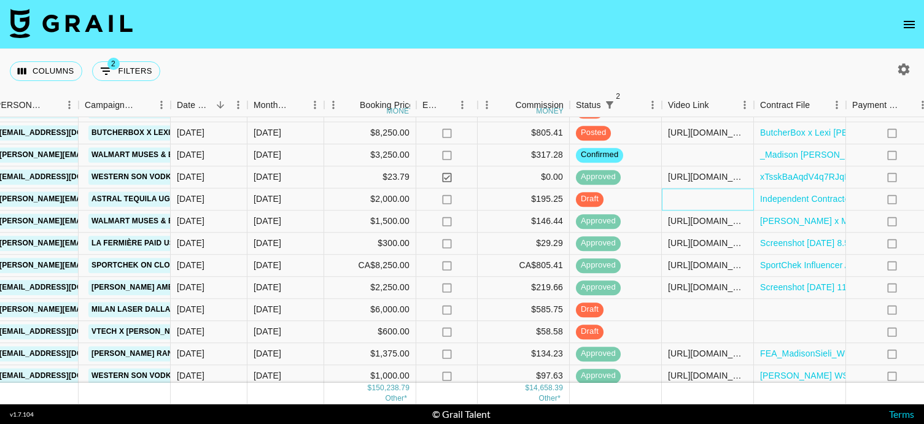
click at [687, 196] on div at bounding box center [708, 199] width 92 height 22
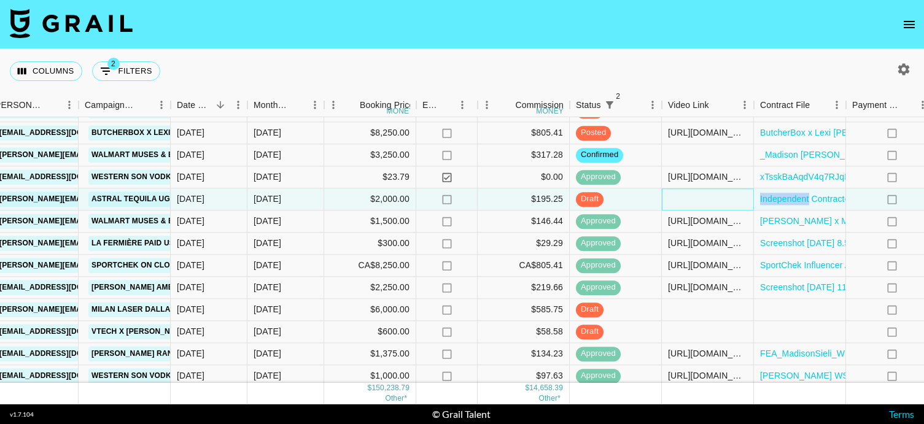
click at [687, 196] on div at bounding box center [708, 199] width 92 height 22
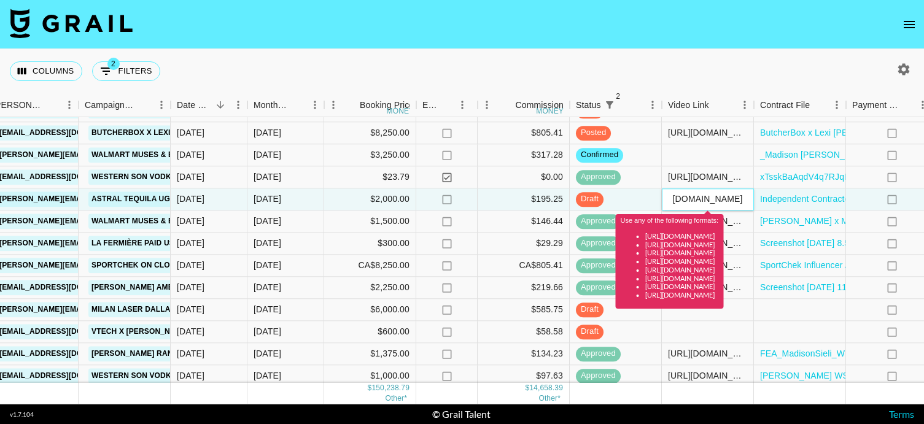
scroll to position [0, 0]
click at [716, 198] on input "[URL][DOMAIN_NAME]" at bounding box center [707, 200] width 90 height 10
paste input "/video/7497660829500853546"
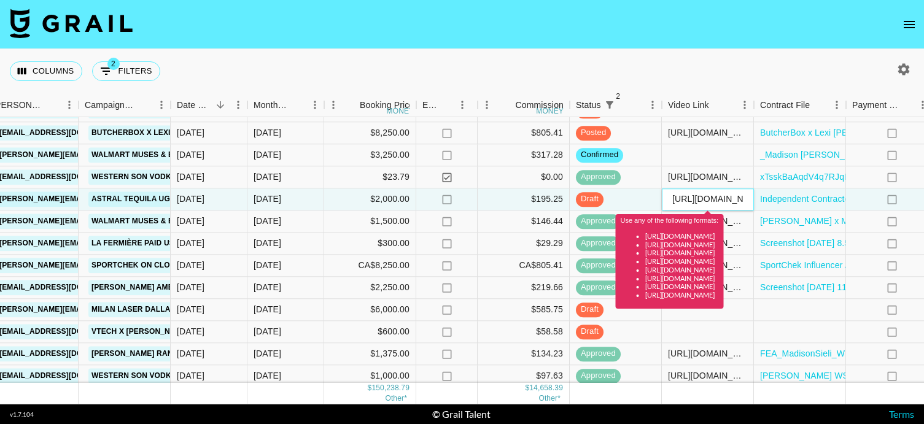
scroll to position [0, 195]
type input "[URL][DOMAIN_NAME]"
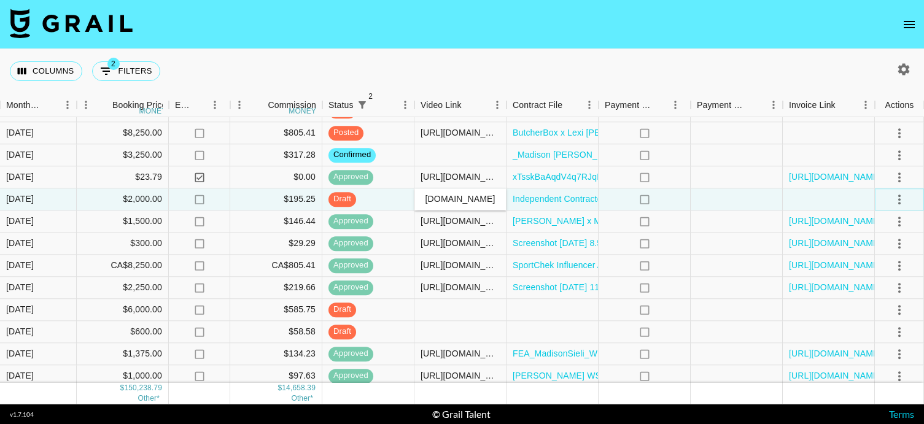
scroll to position [0, 0]
click at [897, 199] on icon "select merge strategy" at bounding box center [899, 199] width 15 height 15
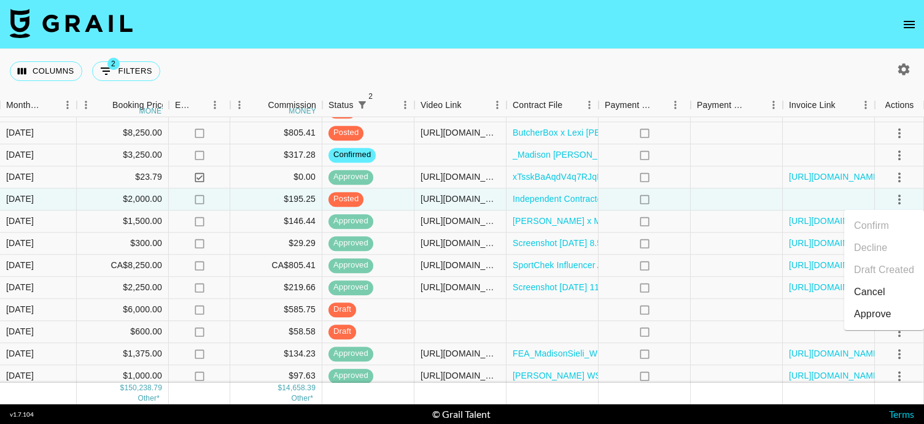
click at [879, 317] on div "Approve" at bounding box center [872, 314] width 37 height 15
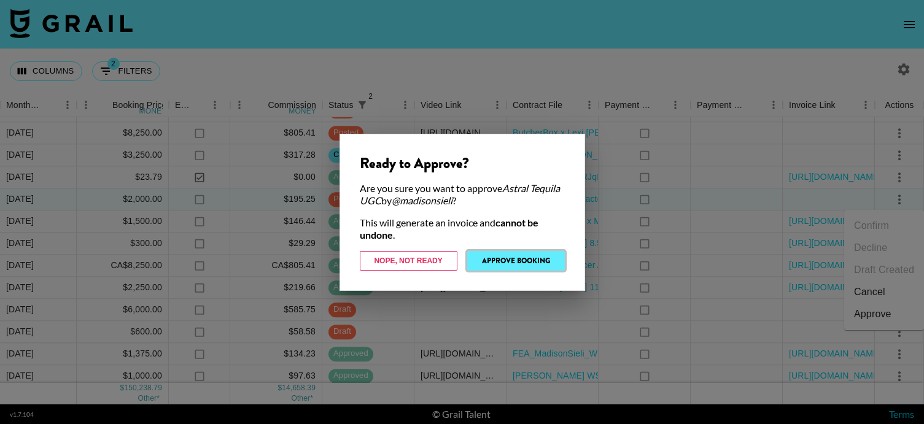
click at [523, 259] on button "Approve Booking" at bounding box center [516, 261] width 98 height 20
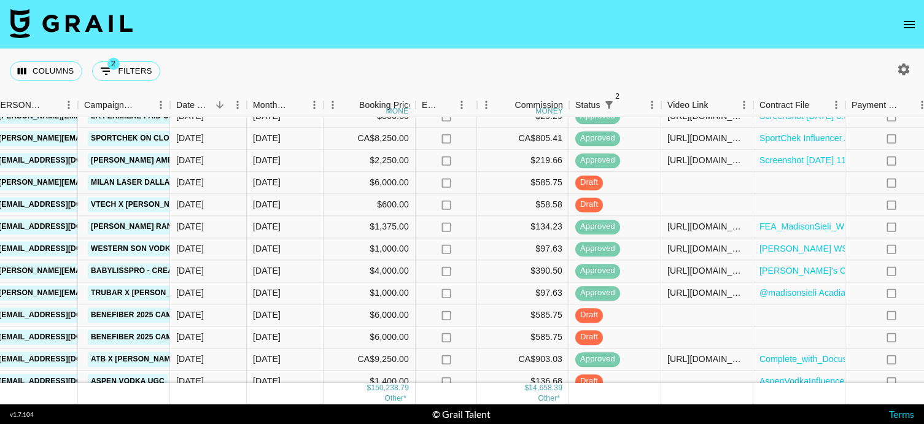
scroll to position [1062, 514]
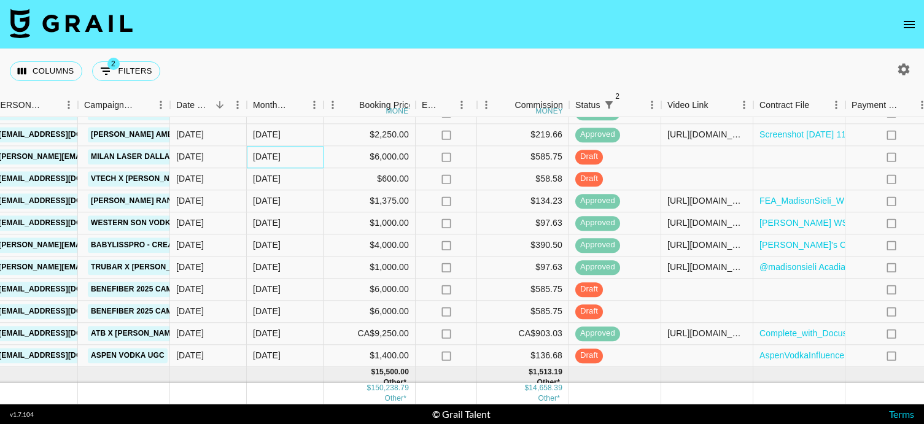
click at [300, 160] on div "[DATE]" at bounding box center [285, 157] width 77 height 22
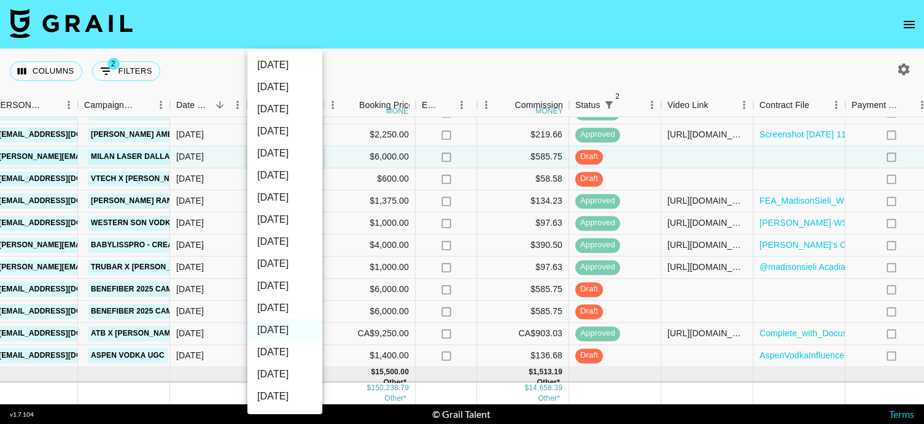
click at [280, 305] on li "[DATE]" at bounding box center [284, 308] width 75 height 22
type input "[DATE]"
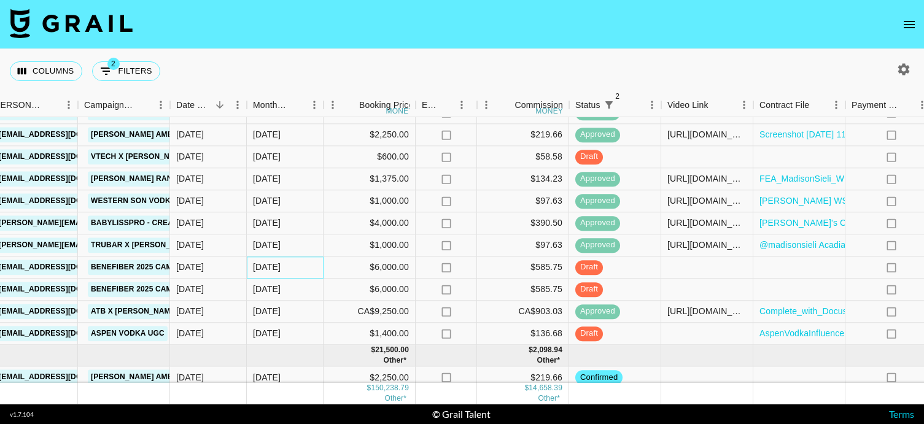
click at [290, 269] on div "[DATE]" at bounding box center [285, 268] width 77 height 22
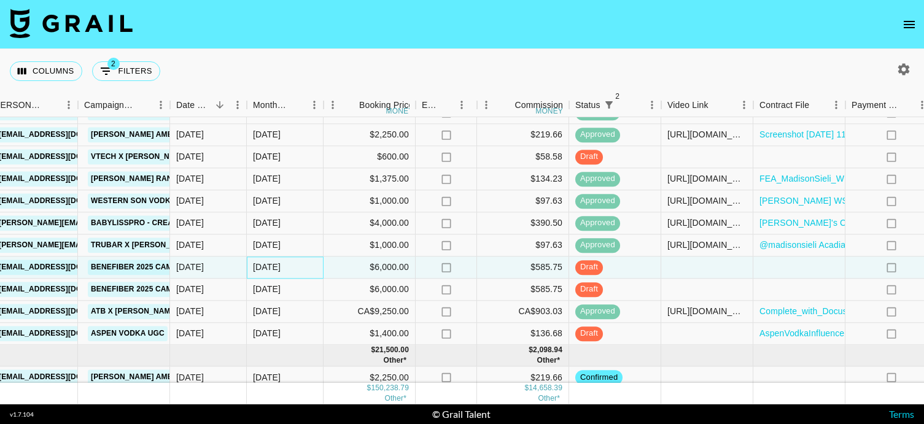
click at [290, 269] on div "[DATE]" at bounding box center [285, 268] width 77 height 22
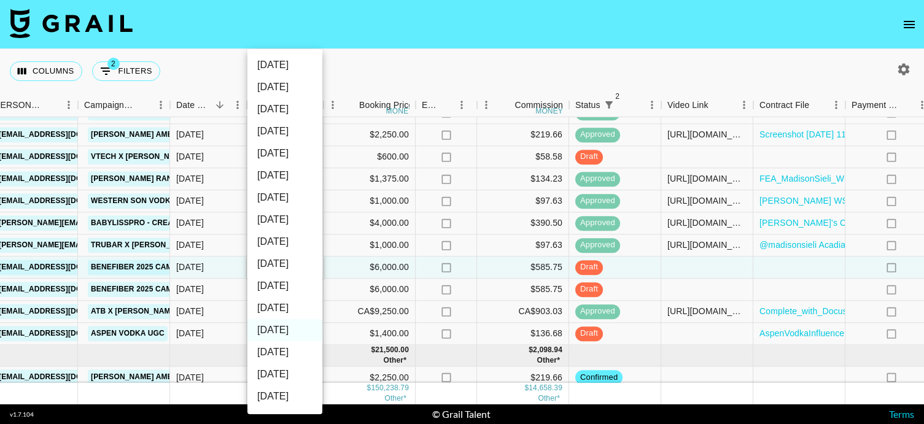
click at [279, 304] on li "[DATE]" at bounding box center [284, 308] width 75 height 22
type input "[DATE]"
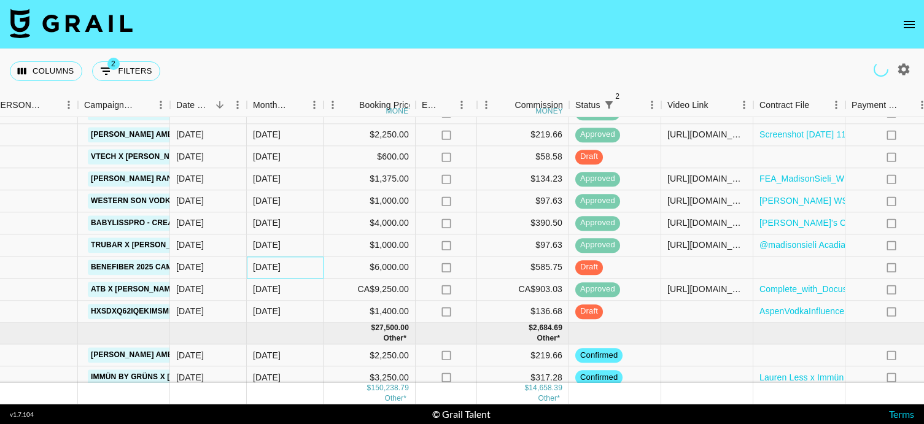
click at [280, 269] on div "[DATE]" at bounding box center [267, 267] width 28 height 12
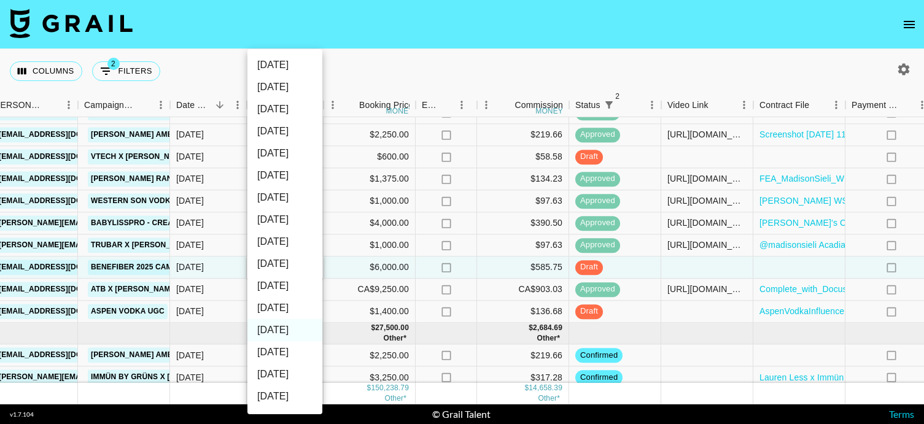
click at [286, 301] on li "[DATE]" at bounding box center [284, 308] width 75 height 22
type input "[DATE]"
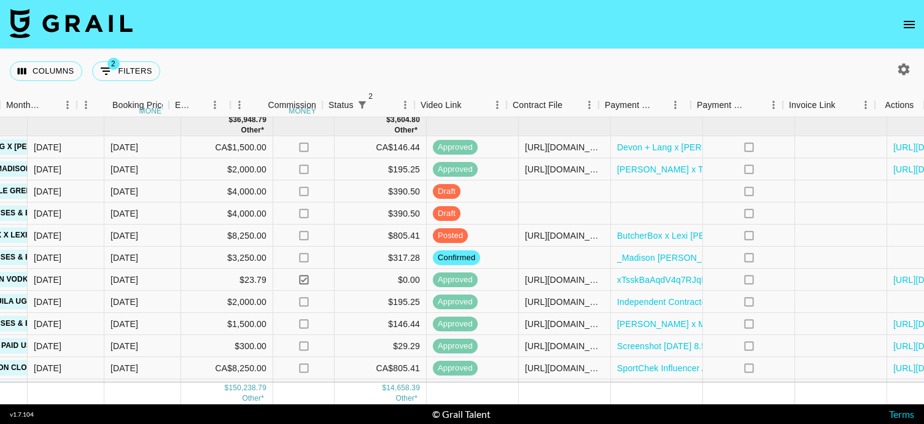
scroll to position [807, 761]
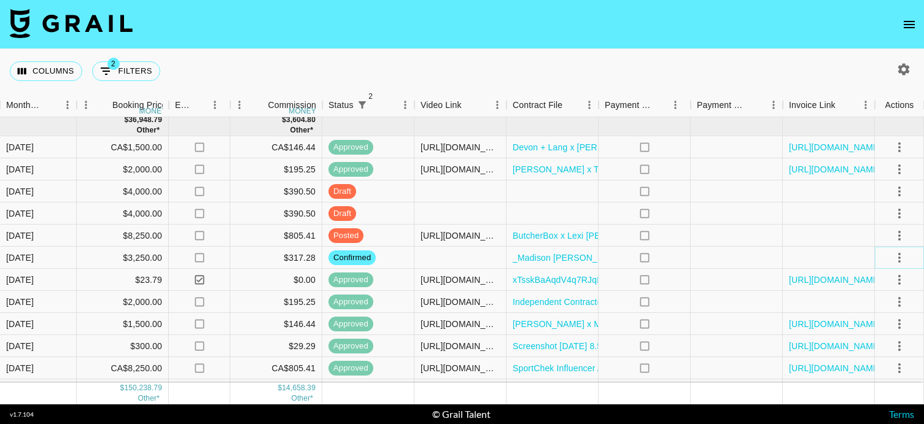
click at [894, 259] on icon "select merge strategy" at bounding box center [899, 257] width 15 height 15
click at [868, 333] on li "Draft Created" at bounding box center [884, 328] width 80 height 22
click at [714, 265] on div at bounding box center [736, 258] width 92 height 22
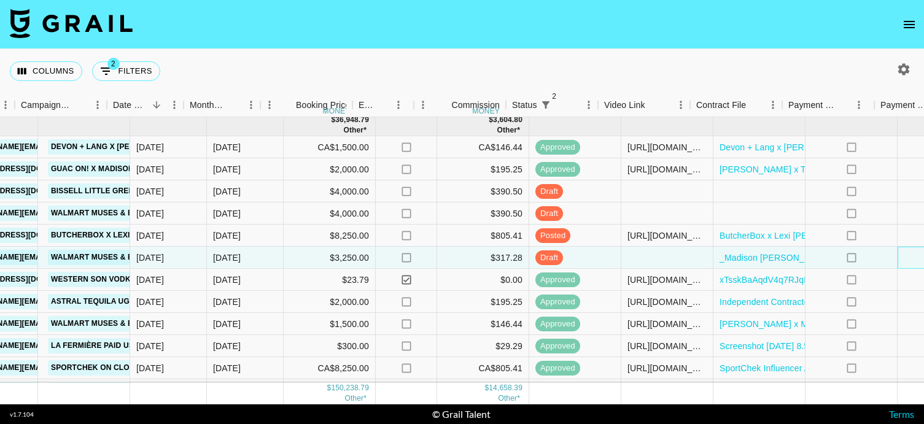
scroll to position [807, 545]
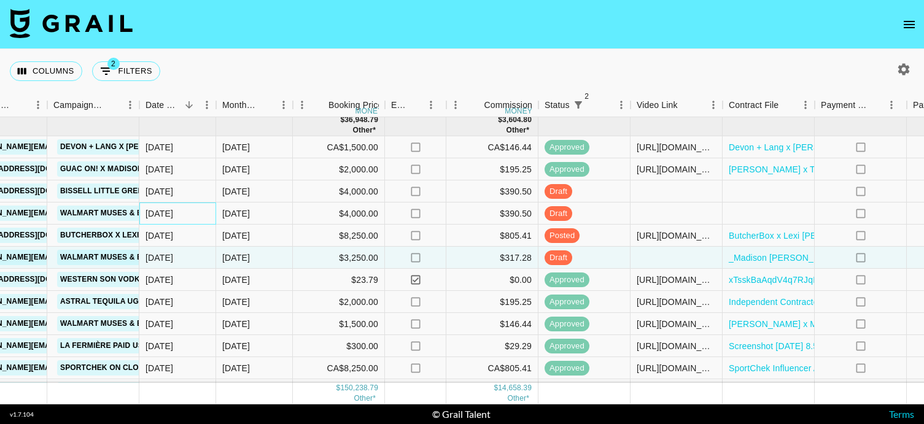
click at [198, 215] on div "[DATE]" at bounding box center [177, 214] width 77 height 22
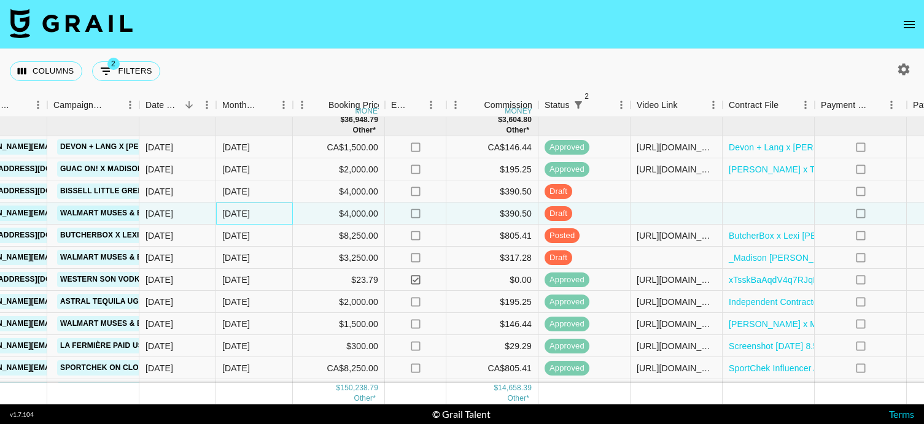
click at [231, 214] on div "[DATE]" at bounding box center [236, 213] width 28 height 12
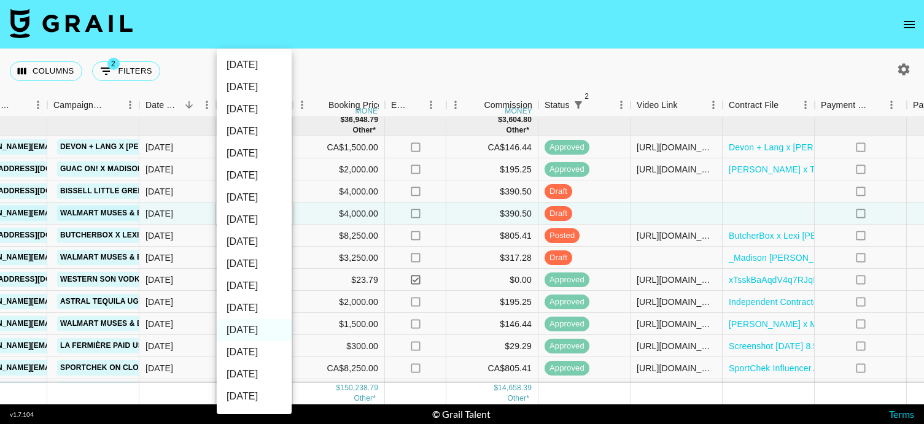
click at [255, 308] on li "[DATE]" at bounding box center [254, 308] width 75 height 22
type input "[DATE]"
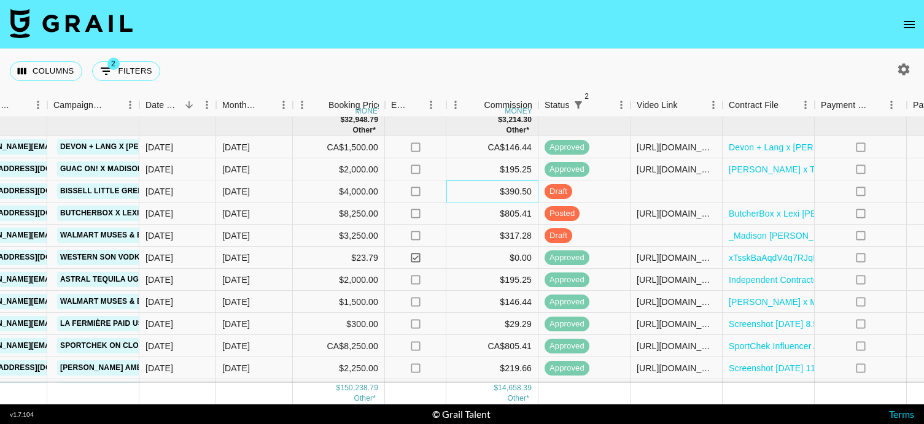
click at [476, 199] on div "$390.50" at bounding box center [492, 191] width 92 height 22
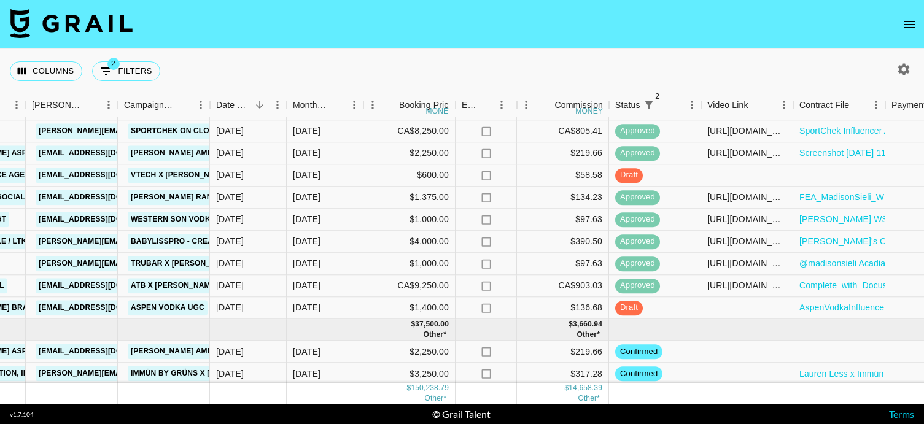
scroll to position [1031, 474]
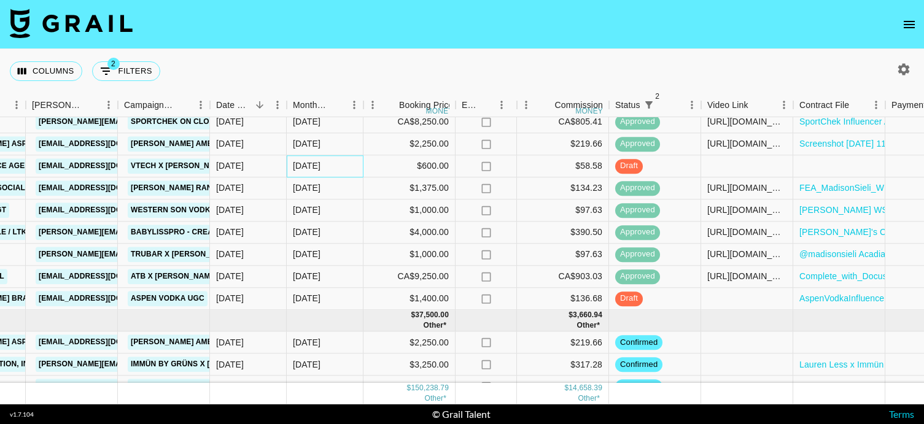
click at [320, 171] on div "[DATE]" at bounding box center [307, 166] width 28 height 12
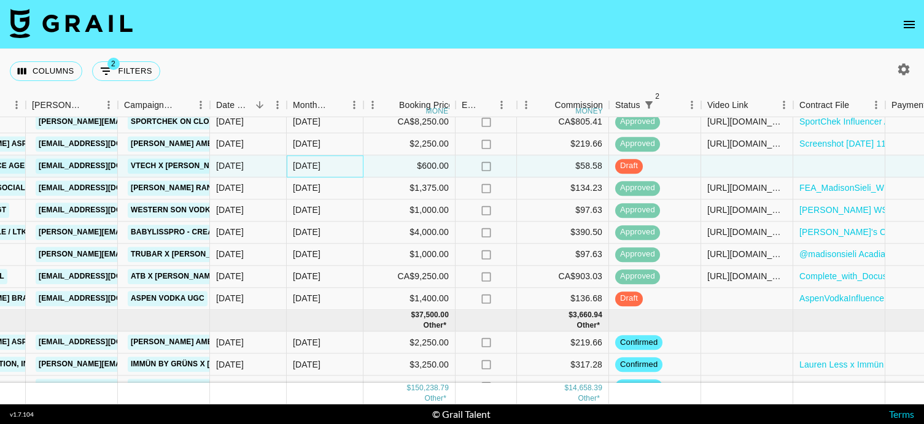
click at [320, 171] on div "[DATE]" at bounding box center [307, 166] width 28 height 12
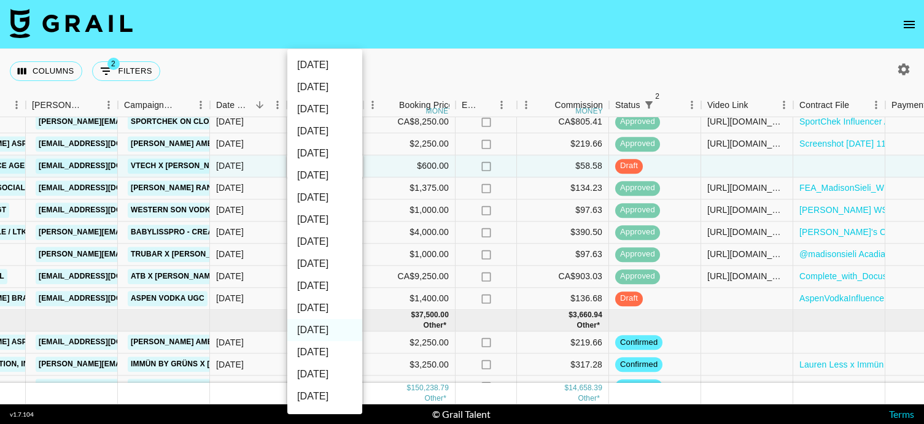
scroll to position [197, 0]
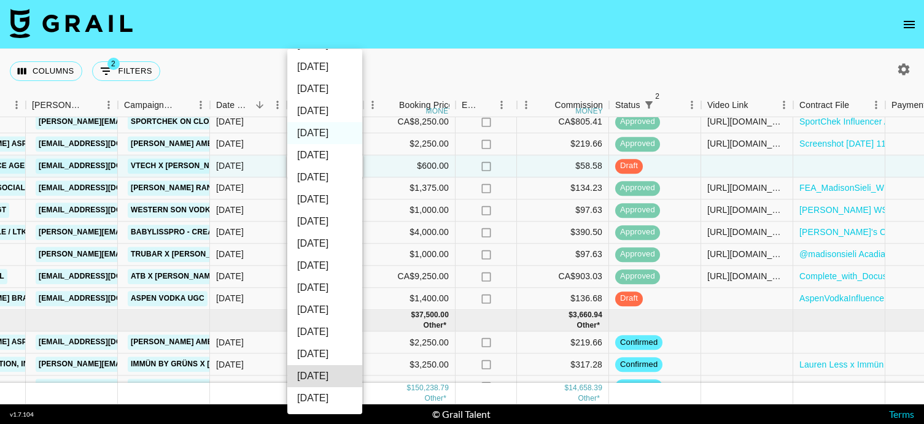
click at [328, 134] on li "[DATE]" at bounding box center [324, 133] width 75 height 22
click at [323, 112] on li "[DATE]" at bounding box center [324, 111] width 75 height 22
type input "[DATE]"
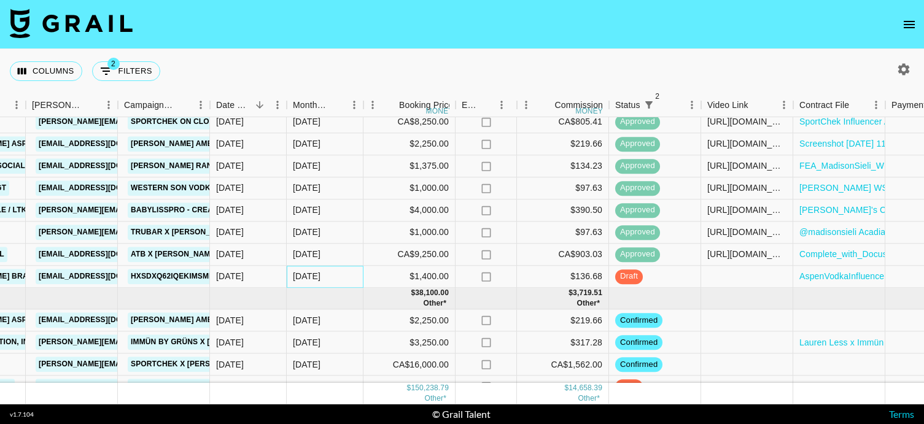
click at [333, 276] on div "[DATE]" at bounding box center [325, 277] width 77 height 22
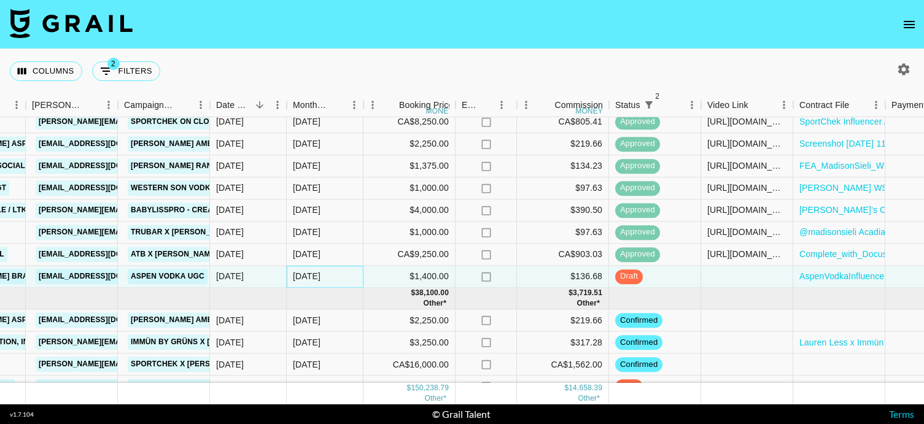
click at [333, 276] on div "[DATE]" at bounding box center [325, 277] width 77 height 22
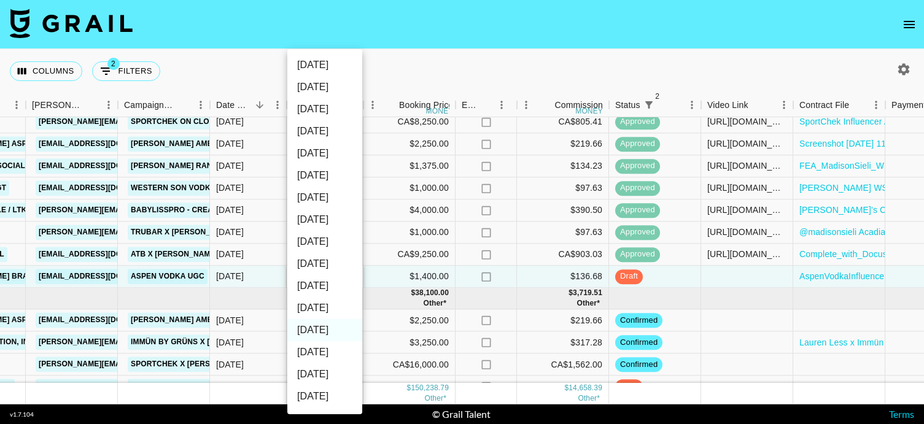
click at [320, 314] on li "[DATE]" at bounding box center [324, 308] width 75 height 22
type input "[DATE]"
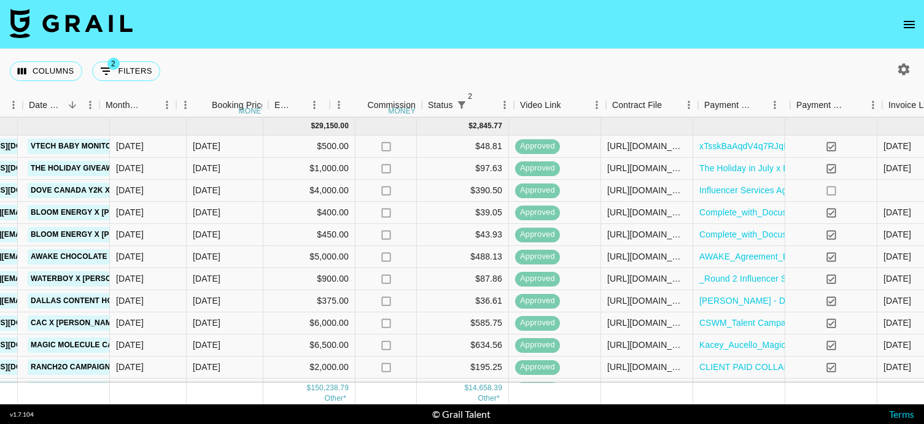
scroll to position [238, 761]
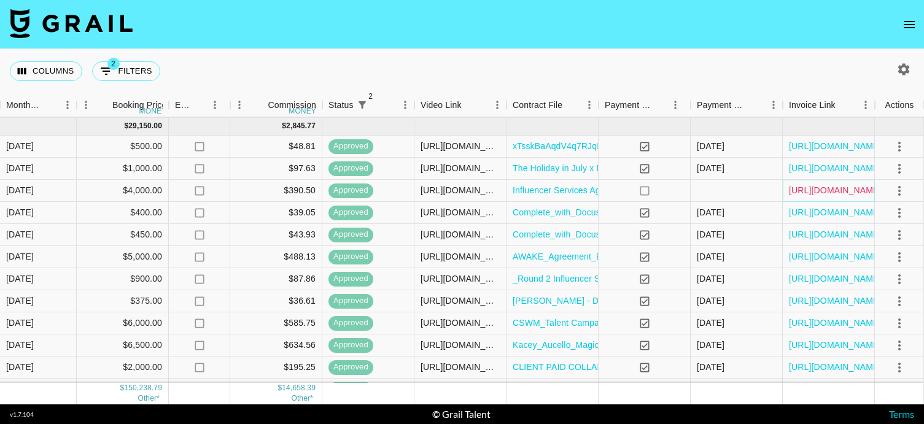
click at [850, 192] on link "[URL][DOMAIN_NAME]" at bounding box center [835, 190] width 93 height 12
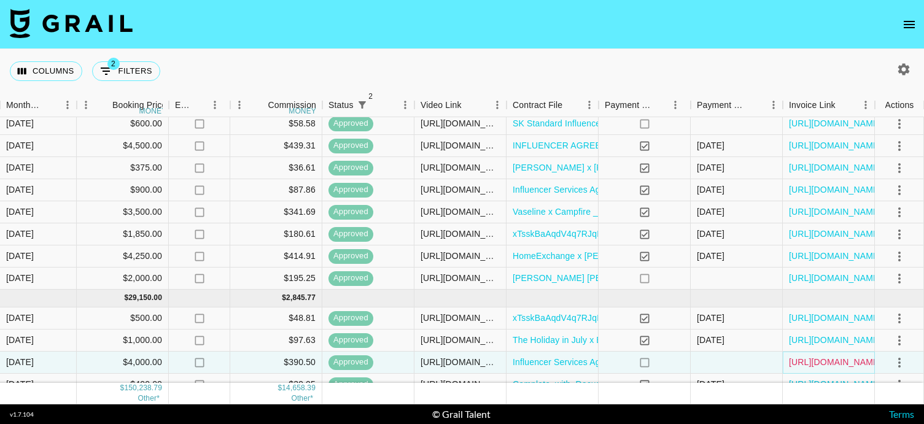
scroll to position [0, 761]
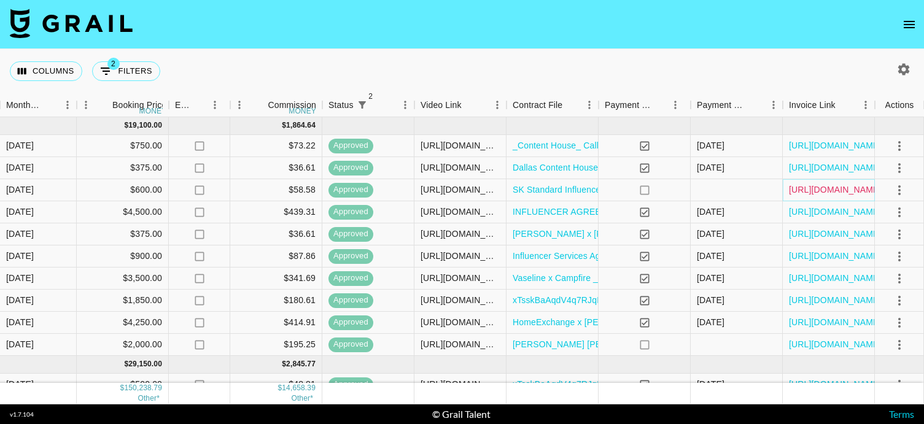
click at [803, 193] on link "[URL][DOMAIN_NAME]" at bounding box center [835, 190] width 93 height 12
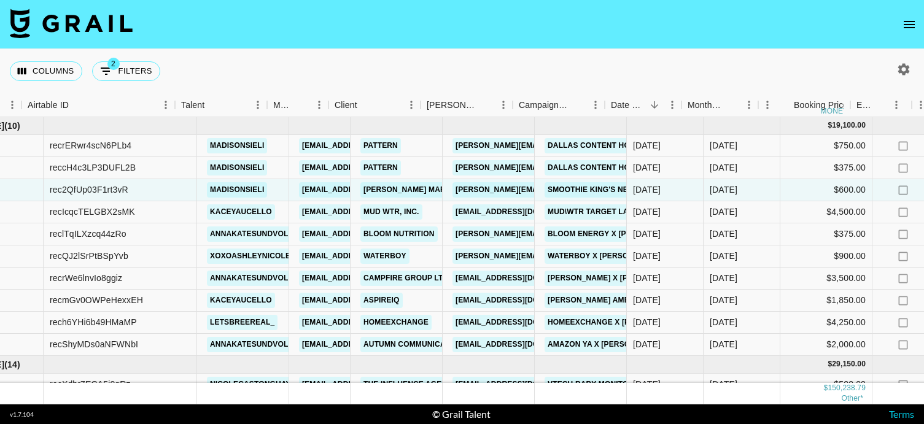
scroll to position [0, 0]
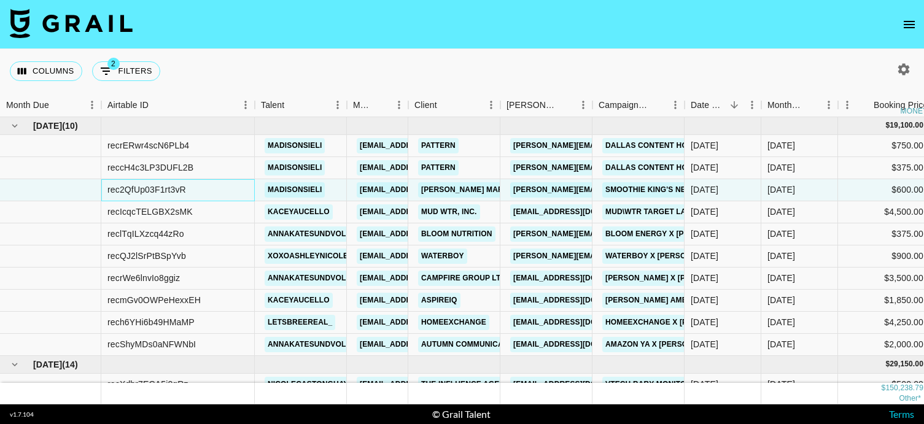
click at [191, 189] on div "rec2QfUp03F1rt3vR" at bounding box center [177, 190] width 153 height 22
drag, startPoint x: 203, startPoint y: 190, endPoint x: 107, endPoint y: 188, distance: 95.8
click at [106, 188] on div "rec2QfUp03F1rt3vR" at bounding box center [177, 190] width 153 height 22
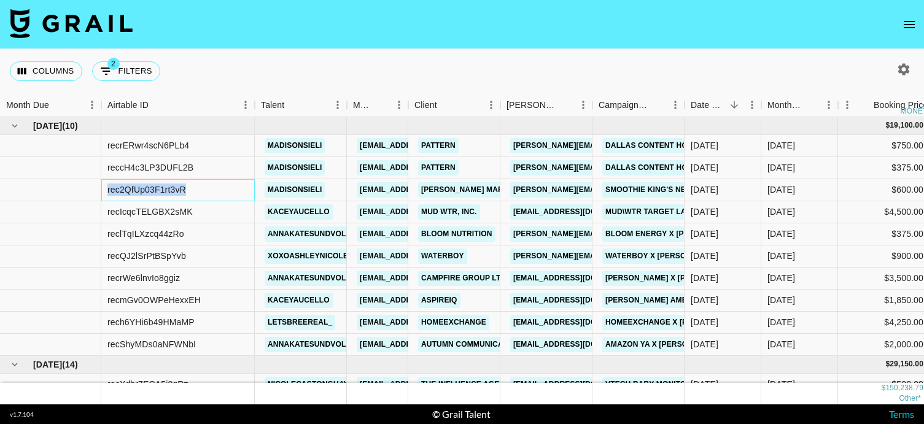
copy div "rec2QfUp03F1rt3vR"
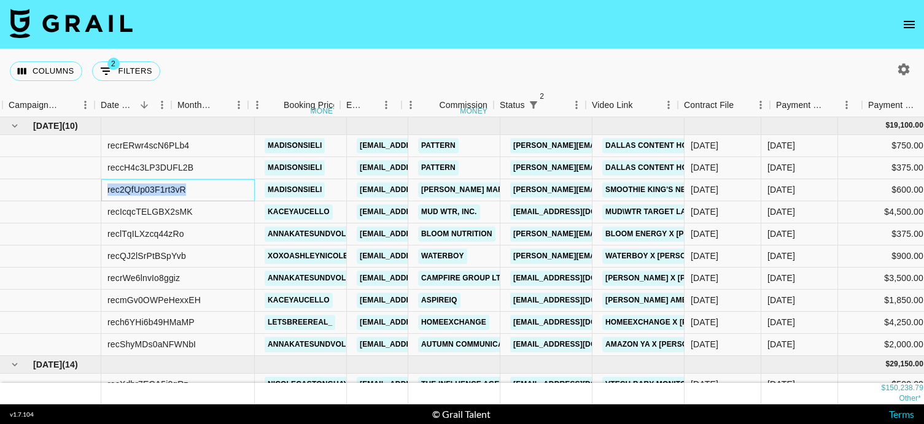
scroll to position [0, 761]
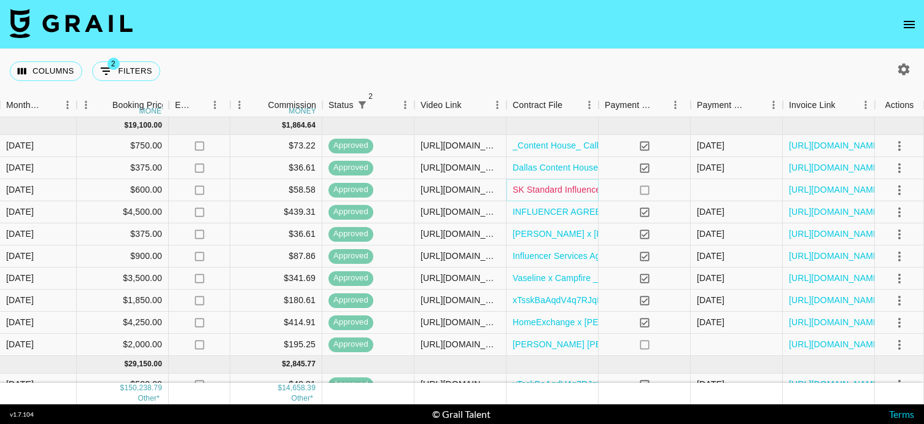
click at [551, 184] on link "SK Standard Influencer Agreement - ABMC - Food Test - [PERSON_NAME].docx (1).pdf" at bounding box center [684, 190] width 344 height 12
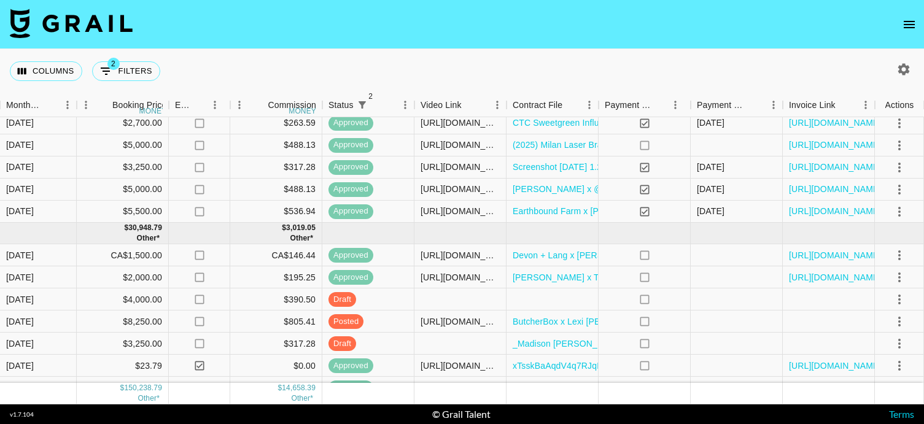
scroll to position [708, 761]
